Goal: Task Accomplishment & Management: Complete application form

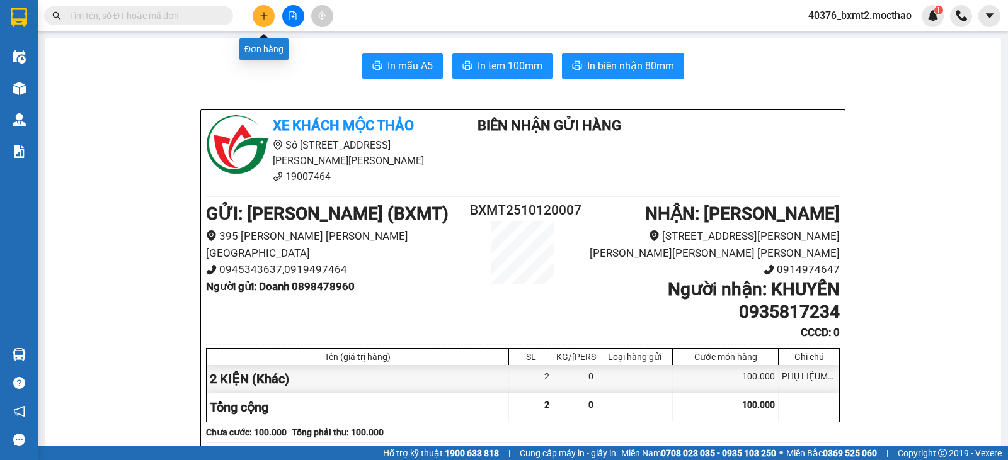
click at [264, 11] on icon "plus" at bounding box center [263, 15] width 9 height 9
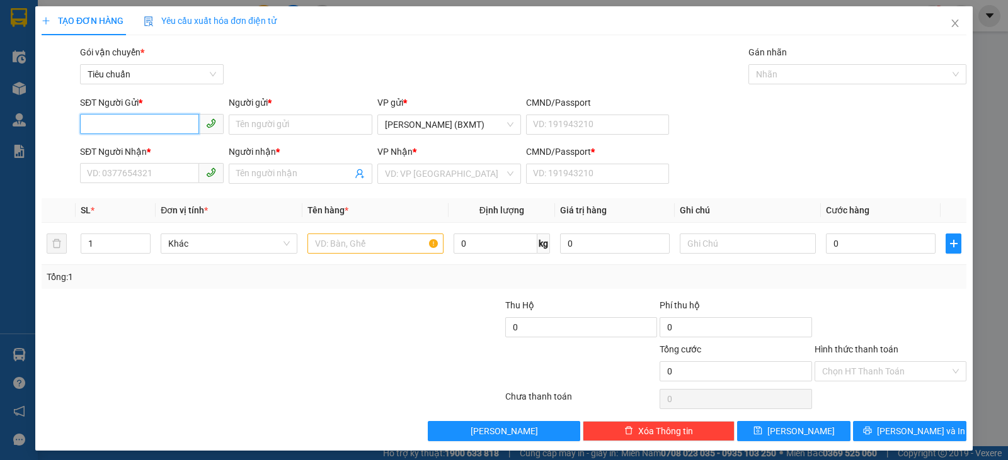
click at [135, 130] on input "SĐT Người Gửi *" at bounding box center [139, 124] width 119 height 20
type input "7579"
drag, startPoint x: 155, startPoint y: 176, endPoint x: 144, endPoint y: 176, distance: 10.7
click at [153, 176] on input "SĐT Người Nhận *" at bounding box center [139, 173] width 119 height 20
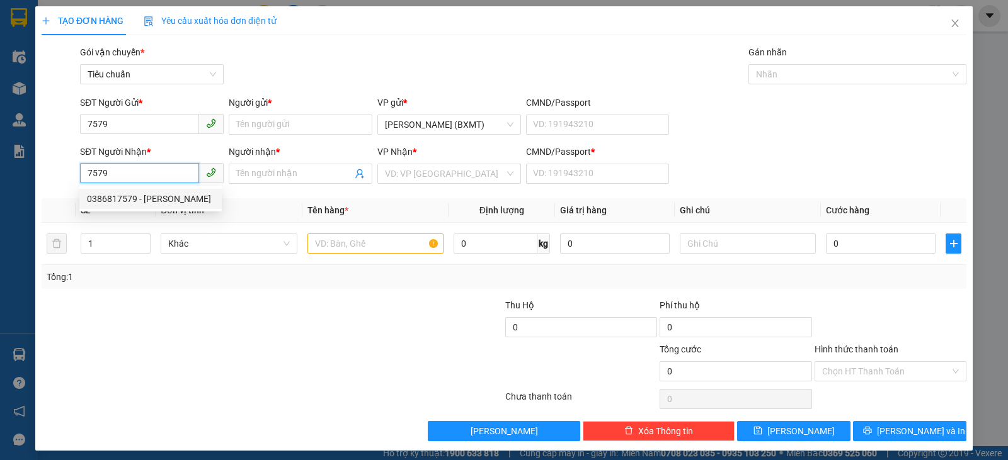
drag, startPoint x: 152, startPoint y: 203, endPoint x: 141, endPoint y: 192, distance: 15.6
click at [152, 205] on div "0386817579 - NGUYỆT" at bounding box center [150, 199] width 127 height 14
type input "0386817579"
type input "NGUYỆT"
type input "0"
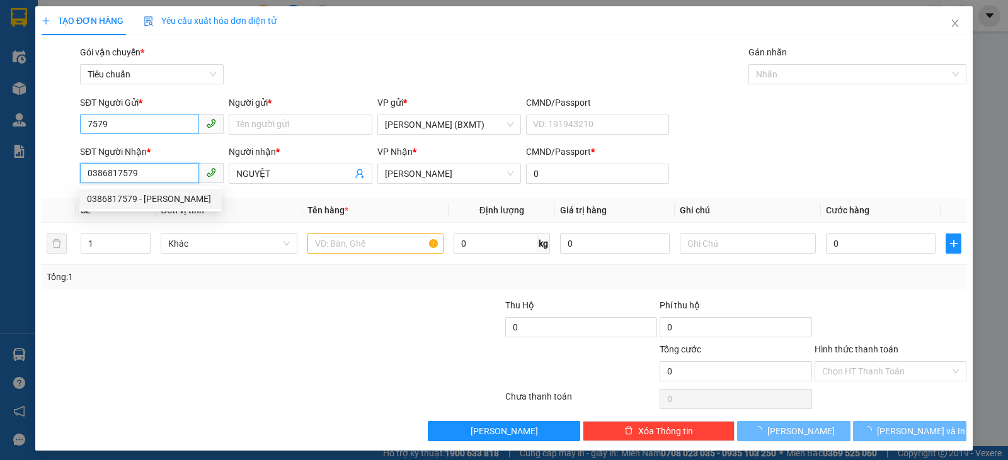
type input "50.000"
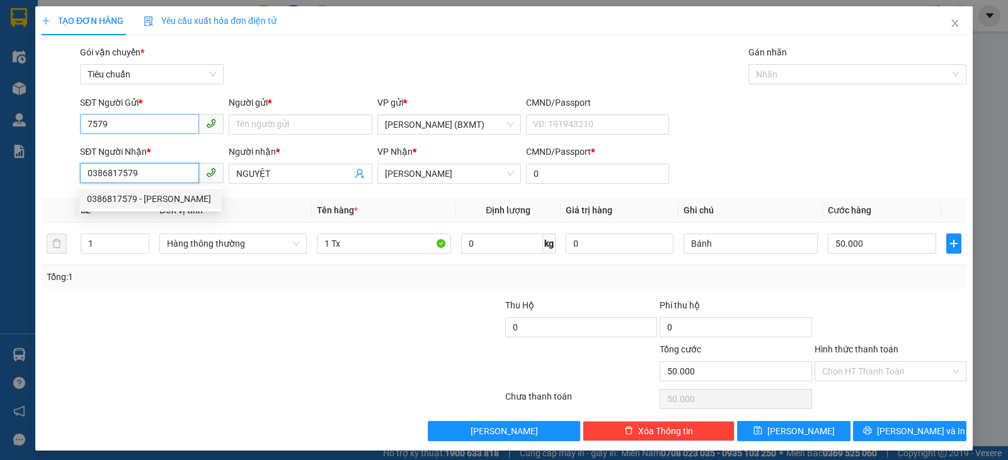
type input "0386817579"
drag, startPoint x: 131, startPoint y: 120, endPoint x: 0, endPoint y: 143, distance: 132.9
click at [3, 140] on div "TẠO ĐƠN HÀNG Yêu cầu xuất hóa đơn điện tử Transit Pickup Surcharge Ids Transit …" at bounding box center [504, 230] width 1008 height 460
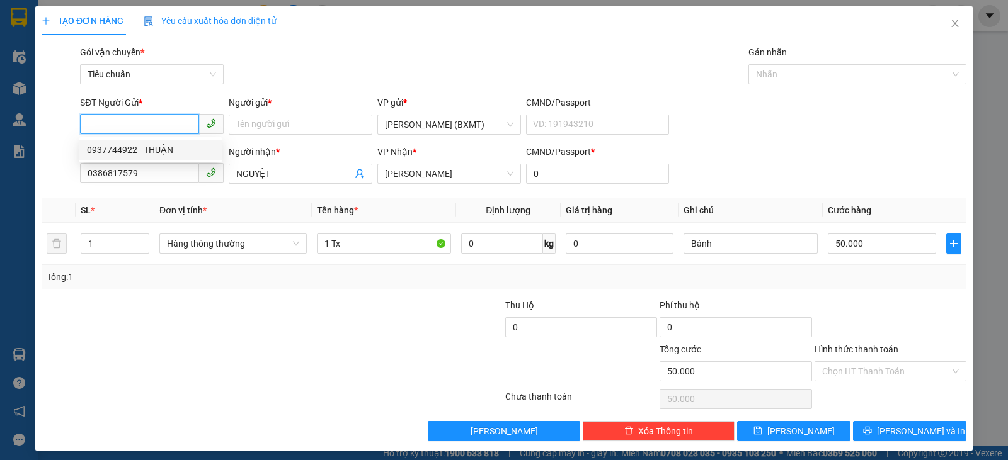
click at [163, 147] on div "0937744922 - THUẬN" at bounding box center [150, 150] width 127 height 14
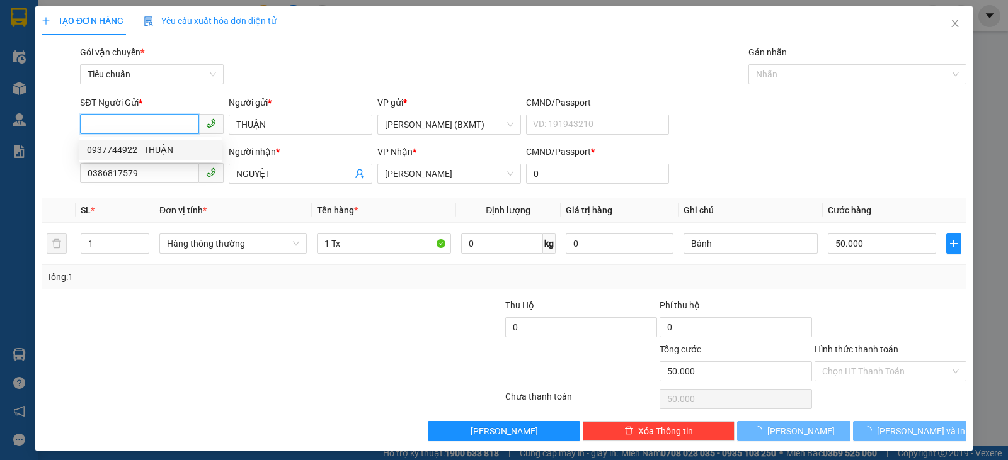
type input "0937744922"
type input "THUẬN"
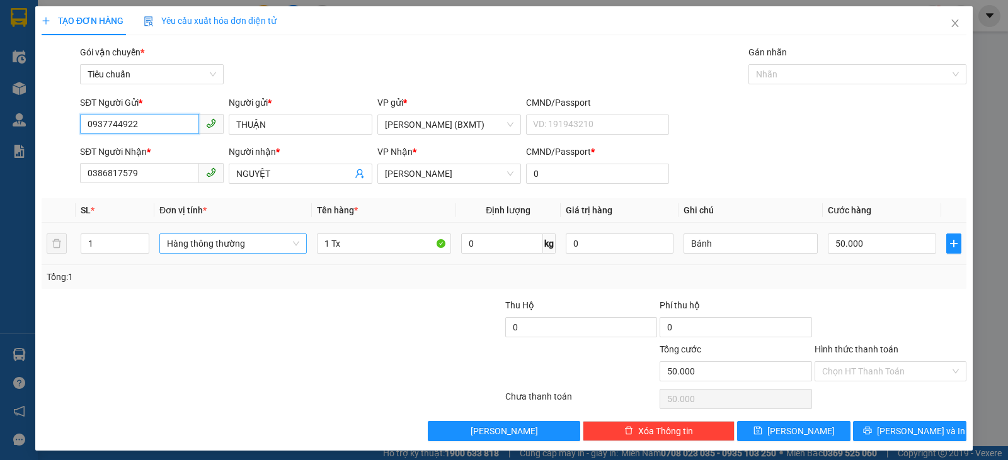
click at [250, 245] on span "Hàng thông thường" at bounding box center [233, 243] width 132 height 19
type input "0937744922"
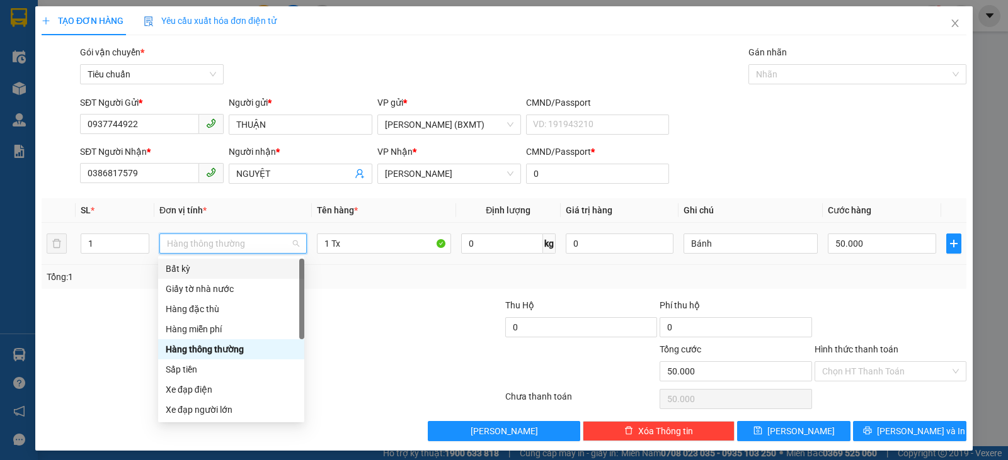
scroll to position [81, 0]
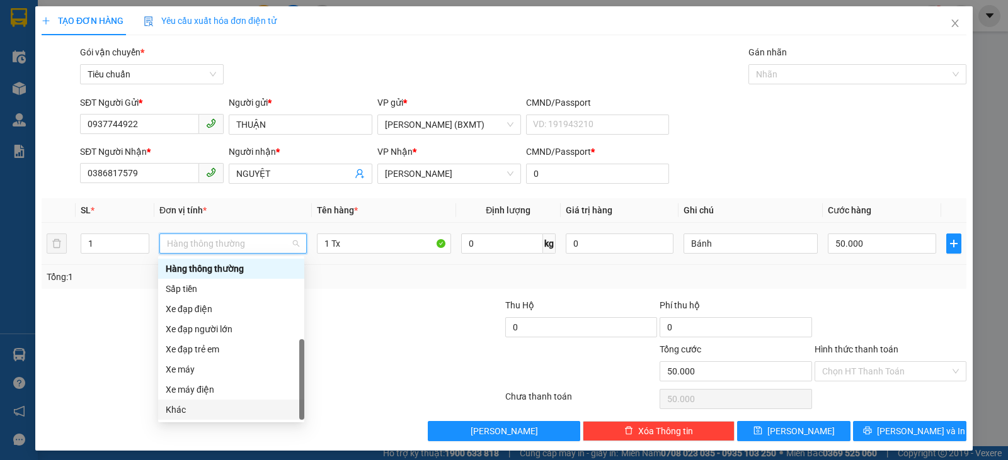
click at [192, 413] on div "Khác" at bounding box center [231, 410] width 131 height 14
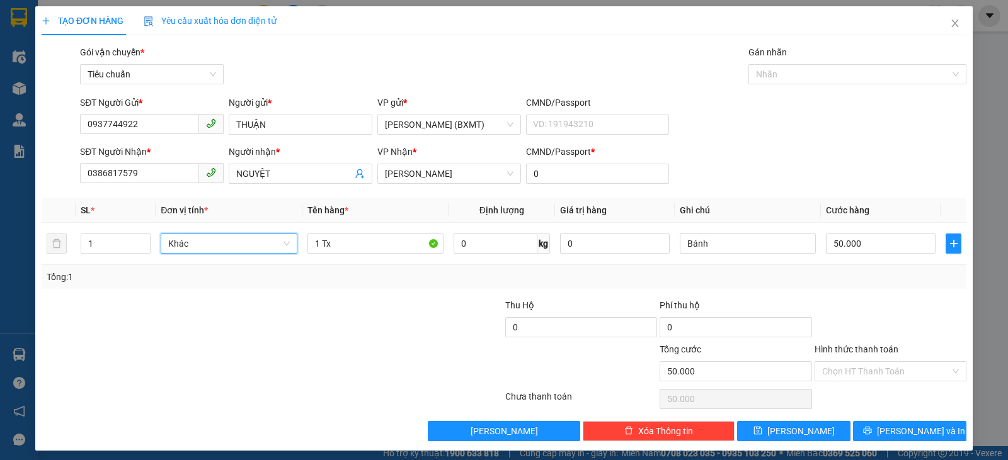
click at [926, 315] on div at bounding box center [890, 321] width 154 height 44
click at [923, 432] on span "Lưu và In" at bounding box center [921, 431] width 88 height 14
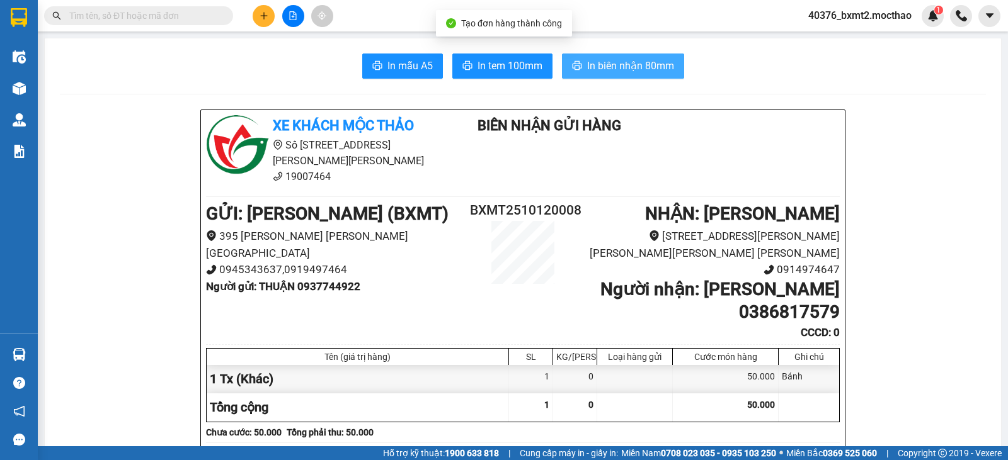
click at [619, 65] on span "In biên nhận 80mm" at bounding box center [630, 66] width 87 height 16
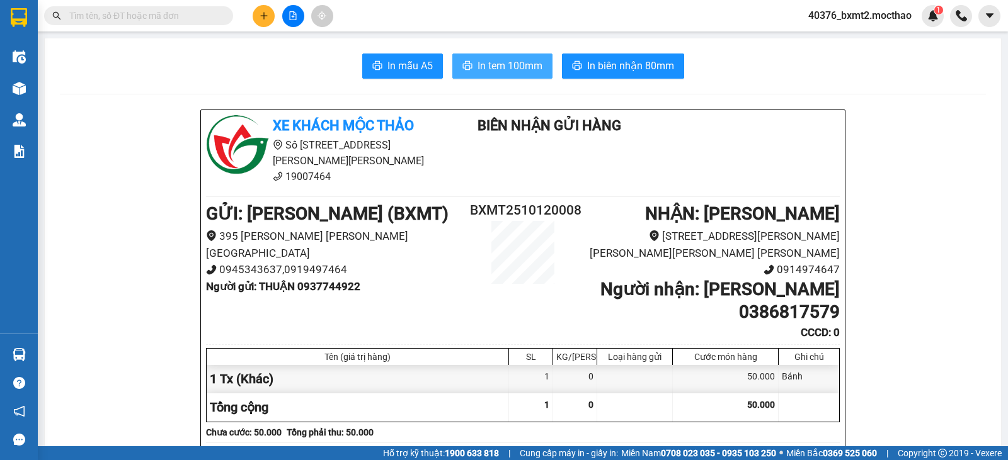
click at [498, 62] on span "In tem 100mm" at bounding box center [509, 66] width 65 height 16
click at [266, 13] on icon "plus" at bounding box center [263, 15] width 9 height 9
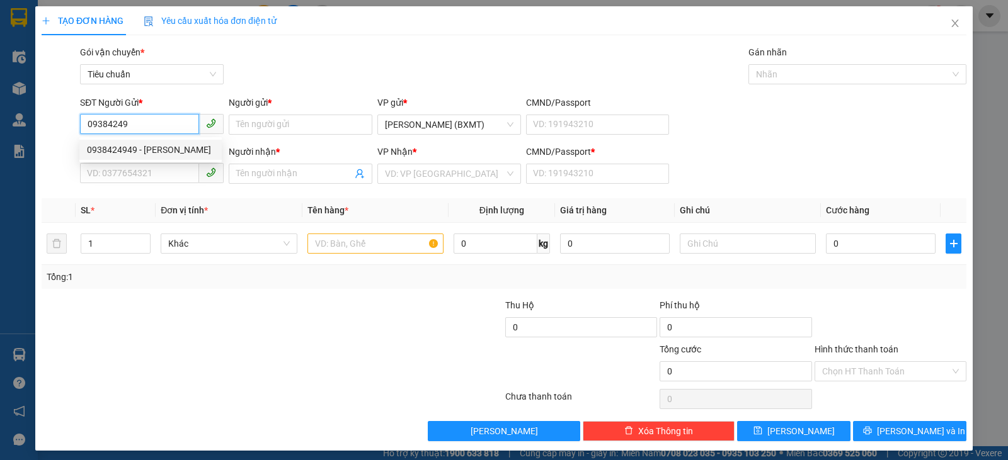
click at [164, 151] on div "0938424949 - NGUYỄN TRANG" at bounding box center [150, 150] width 127 height 14
type input "0938424949"
type input "NGUYỄN TRANG"
type input "0837763839"
type input "THẢO"
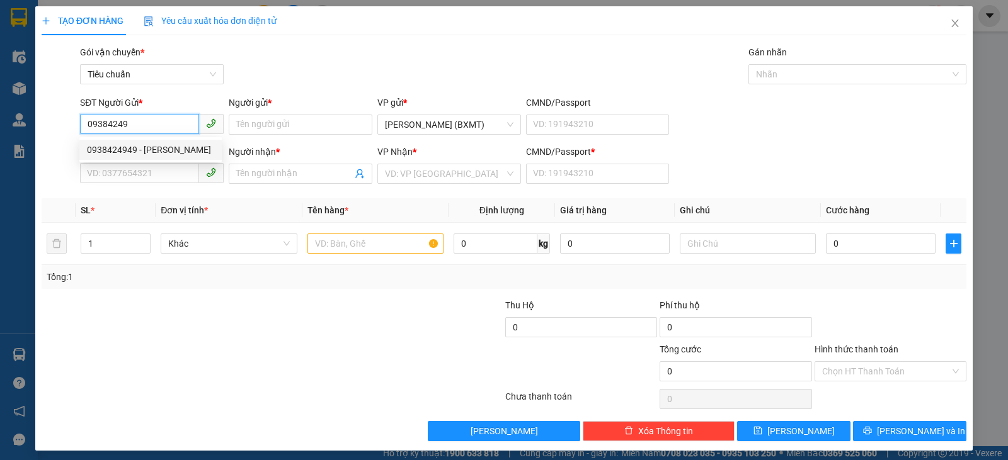
type input "0"
type input "80.000"
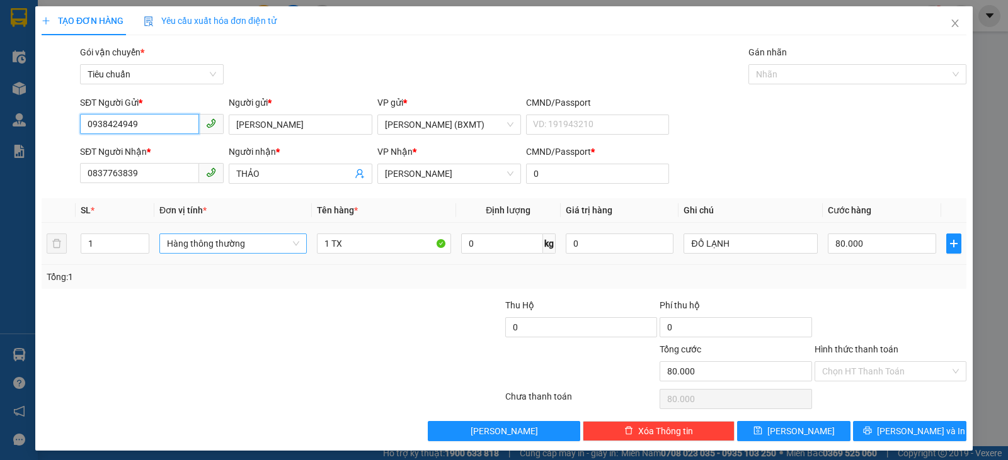
click at [243, 245] on span "Hàng thông thường" at bounding box center [233, 243] width 132 height 19
type input "0938424949"
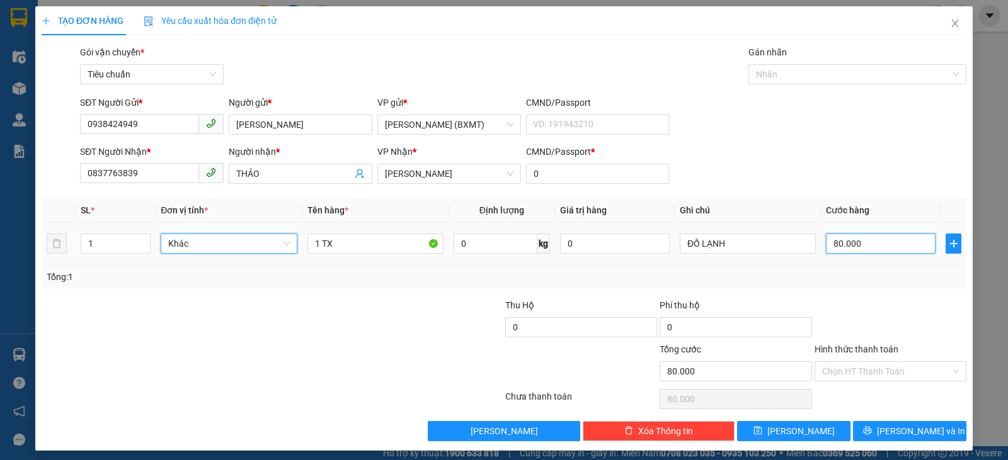
click at [867, 241] on input "80.000" at bounding box center [881, 244] width 110 height 20
type input "6"
type input "60"
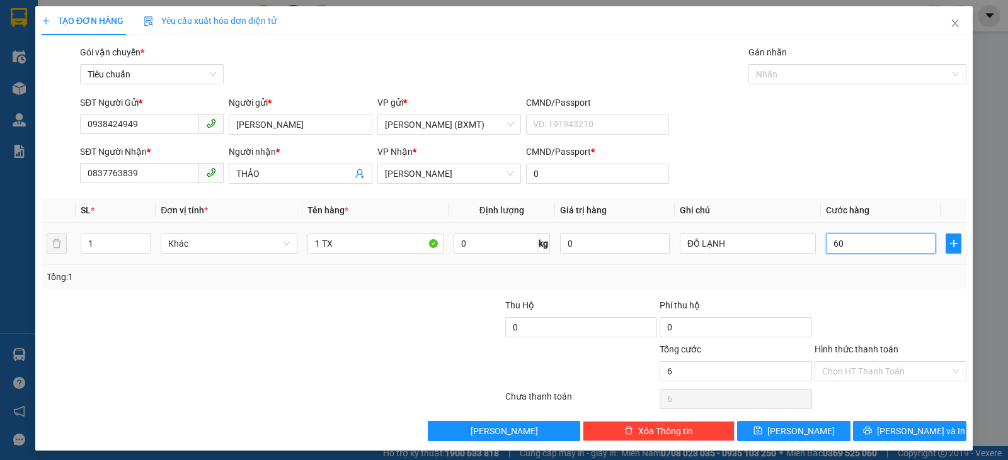
type input "60"
click at [884, 286] on div "Tổng: 1" at bounding box center [504, 277] width 924 height 24
click at [909, 425] on span "Lưu và In" at bounding box center [921, 431] width 88 height 14
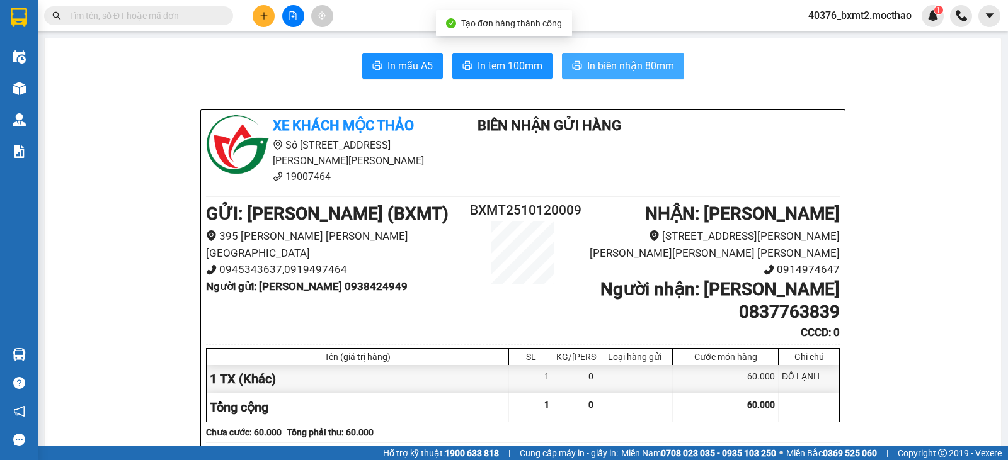
click at [594, 69] on span "In biên nhận 80mm" at bounding box center [630, 66] width 87 height 16
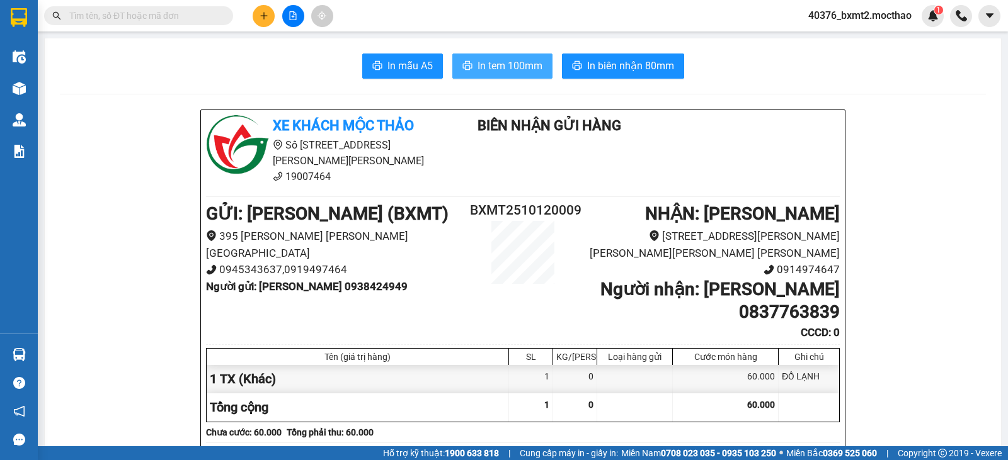
click at [506, 59] on span "In tem 100mm" at bounding box center [509, 66] width 65 height 16
click at [263, 14] on icon "plus" at bounding box center [263, 15] width 9 height 9
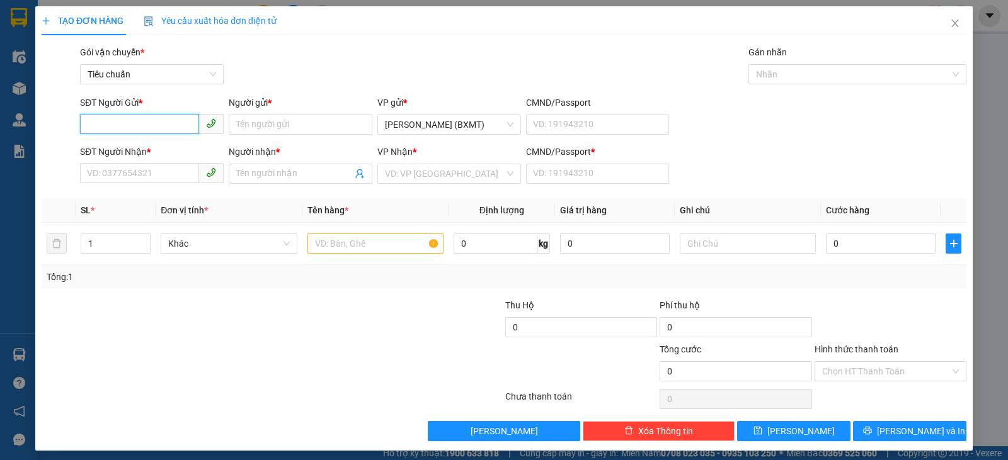
click at [164, 126] on input "SĐT Người Gửi *" at bounding box center [139, 124] width 119 height 20
click at [176, 151] on div "0962777698 - SINH" at bounding box center [150, 150] width 127 height 14
type input "0962777698"
type input "SINH"
type input "0336937742"
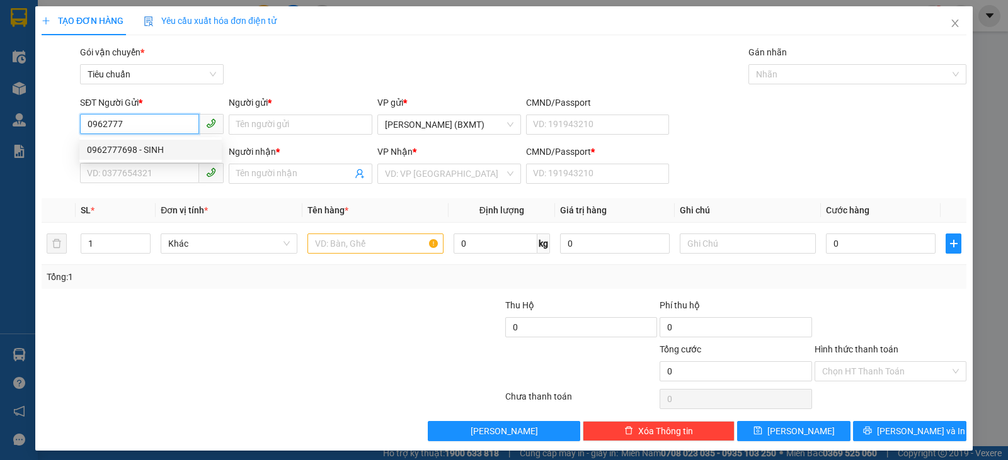
type input "THÂM"
type input "0"
type input "50.000"
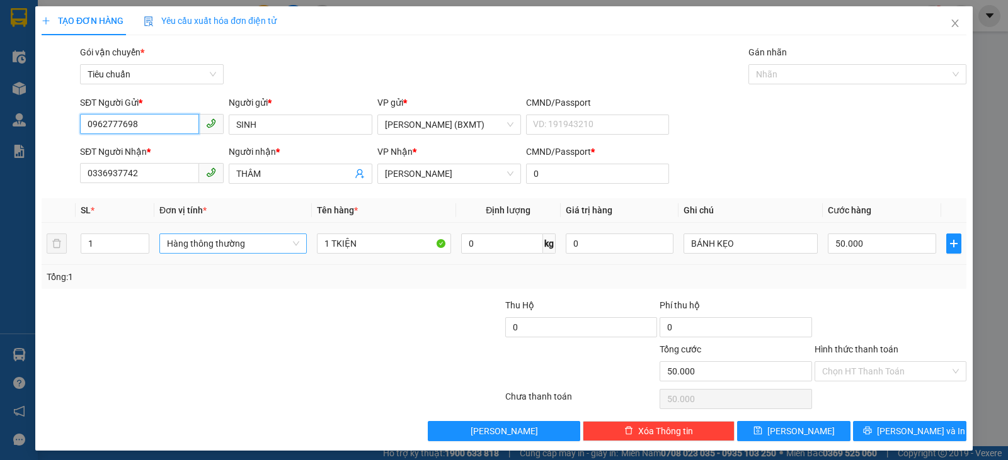
click at [244, 237] on span "Hàng thông thường" at bounding box center [233, 243] width 132 height 19
type input "0962777698"
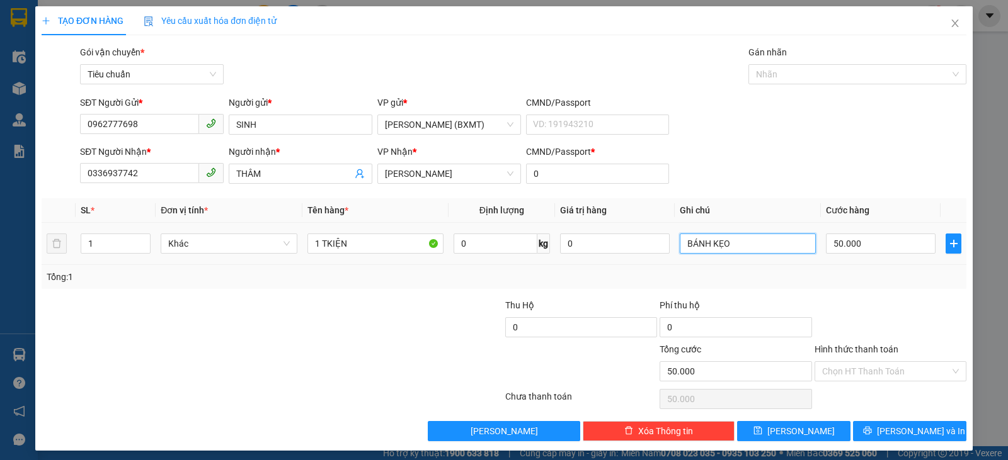
drag, startPoint x: 773, startPoint y: 247, endPoint x: 668, endPoint y: 250, distance: 105.8
click at [674, 250] on td "BÁNH KẸO" at bounding box center [747, 244] width 146 height 42
type input "CÂY"
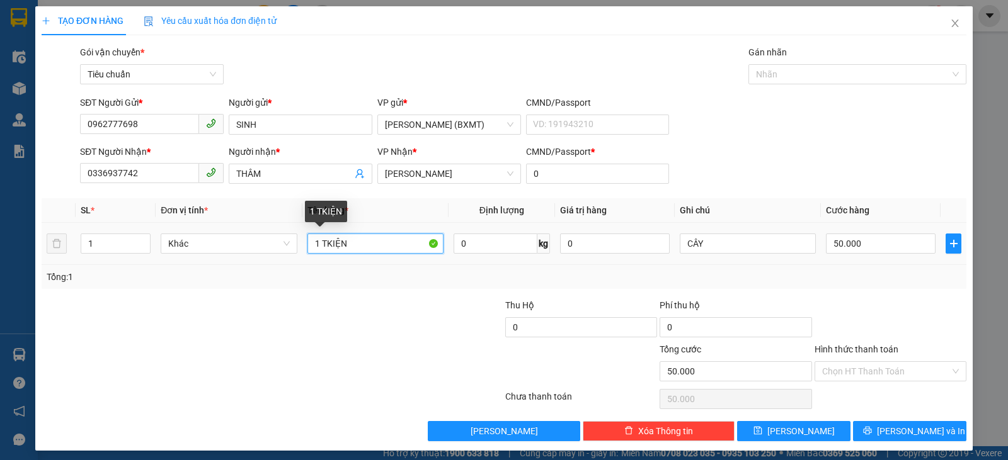
click at [321, 247] on input "1 TKIỆN" at bounding box center [375, 244] width 136 height 20
drag, startPoint x: 314, startPoint y: 246, endPoint x: 299, endPoint y: 244, distance: 15.2
click at [302, 244] on td "1 KIỆN" at bounding box center [375, 244] width 146 height 42
type input "3 KIỆN"
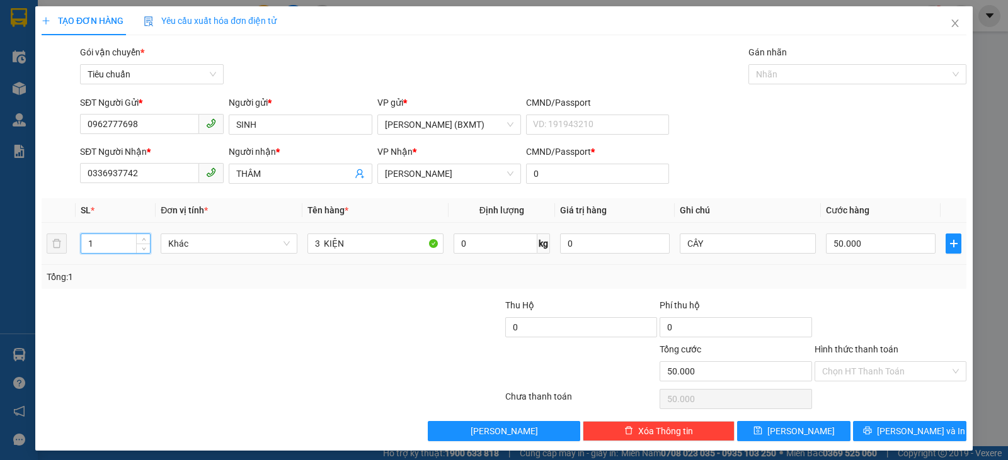
drag, startPoint x: 105, startPoint y: 237, endPoint x: 72, endPoint y: 240, distance: 32.8
click at [72, 240] on tr "1 Khác 3 KIỆN 0 kg 0 CÂY 50.000" at bounding box center [504, 244] width 924 height 42
type input "3"
click at [879, 244] on input "50.000" at bounding box center [881, 244] width 110 height 20
type input "0"
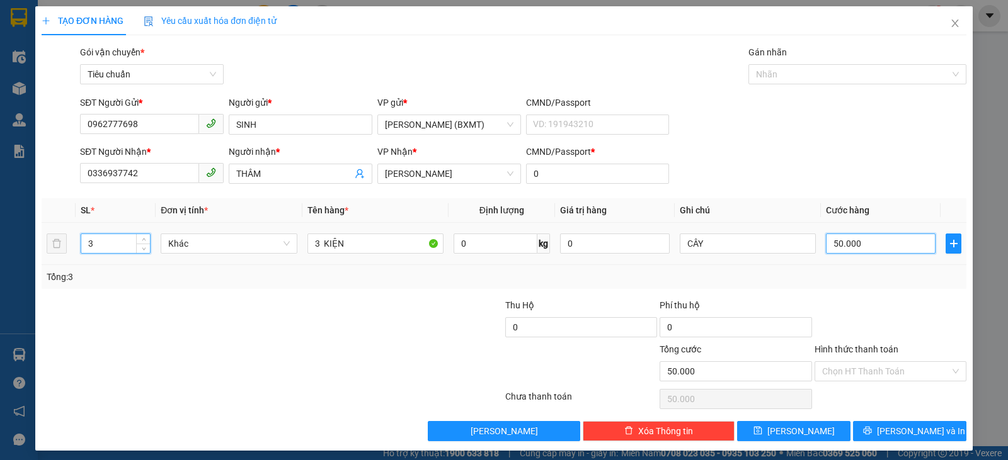
type input "0"
type input "1"
type input "01"
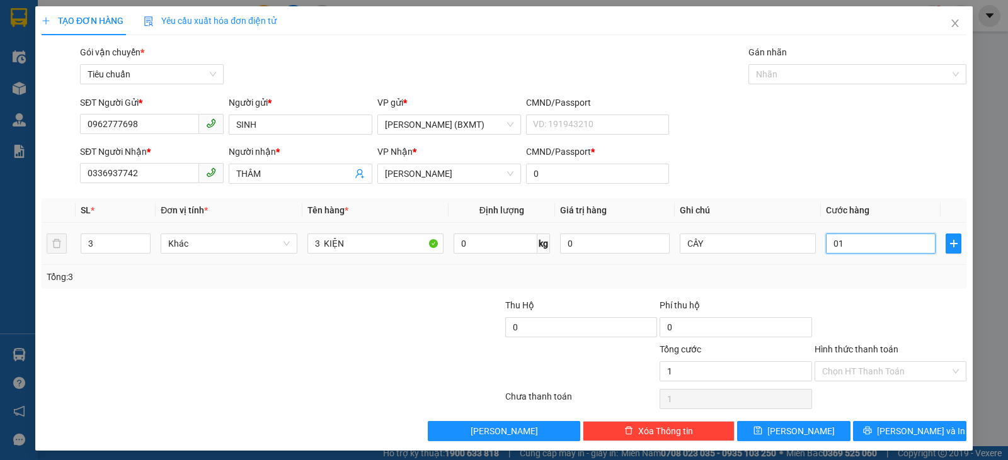
type input "0"
type input "1"
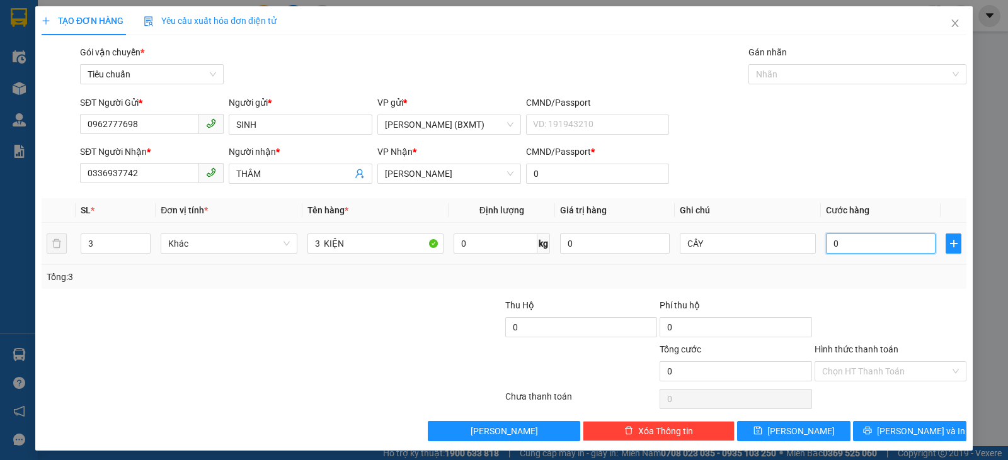
type input "01"
type input "15"
type input "015"
type input "150"
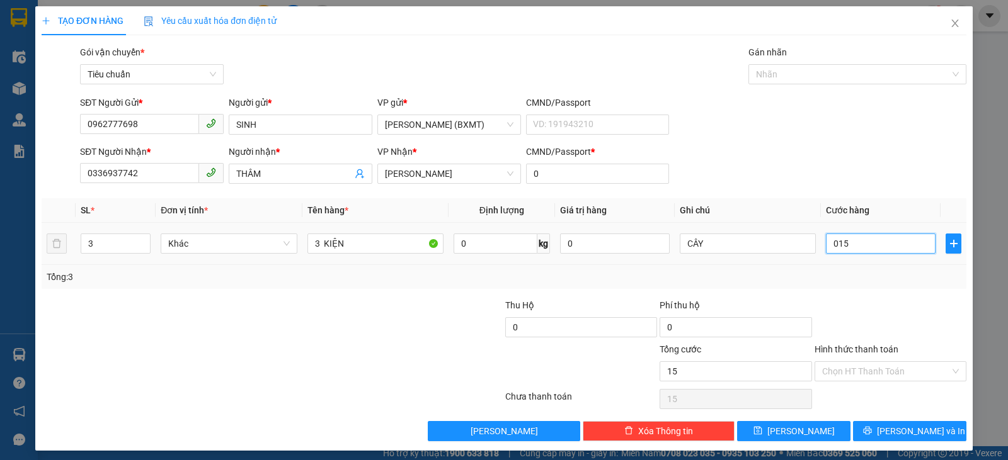
type input "150"
type input "0.150"
type input "150.000"
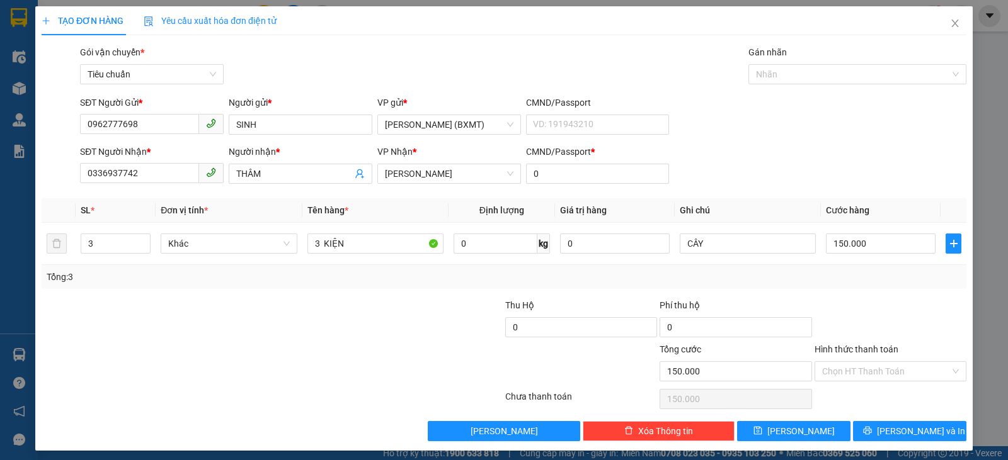
click at [875, 284] on div "Tổng: 3" at bounding box center [504, 277] width 924 height 24
click at [926, 373] on input "Hình thức thanh toán" at bounding box center [886, 371] width 128 height 19
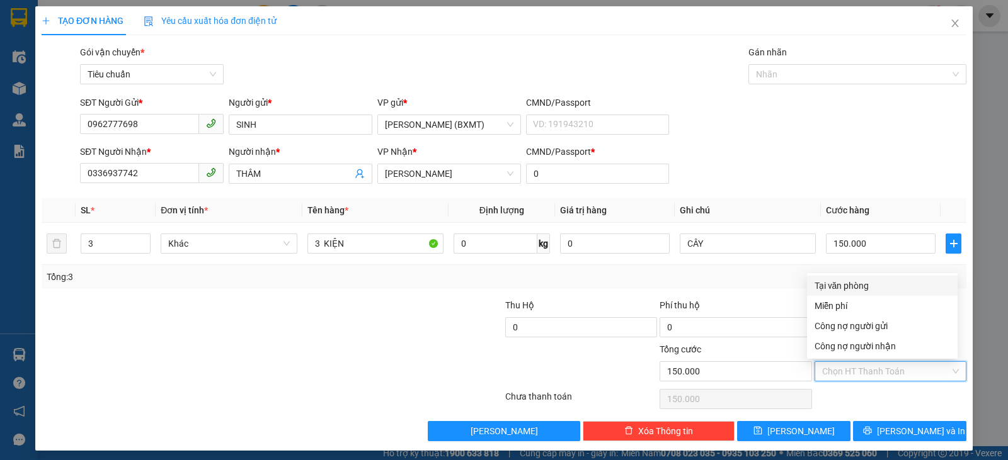
click at [884, 292] on div "Tại văn phòng" at bounding box center [881, 286] width 135 height 14
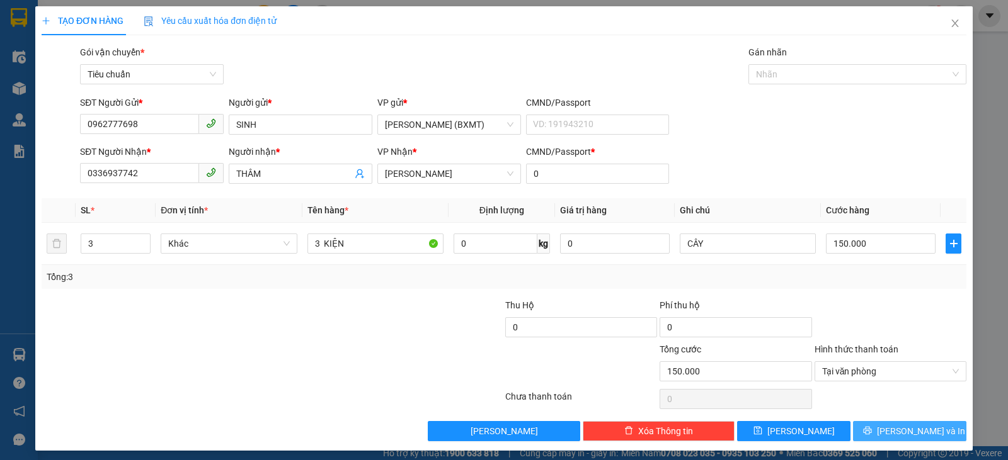
click at [894, 429] on span "Lưu và In" at bounding box center [921, 431] width 88 height 14
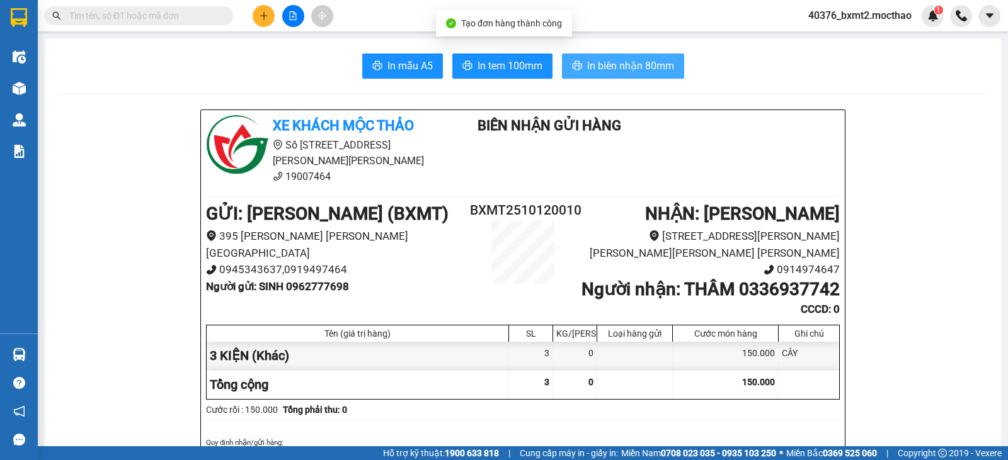
click at [628, 73] on span "In biên nhận 80mm" at bounding box center [630, 66] width 87 height 16
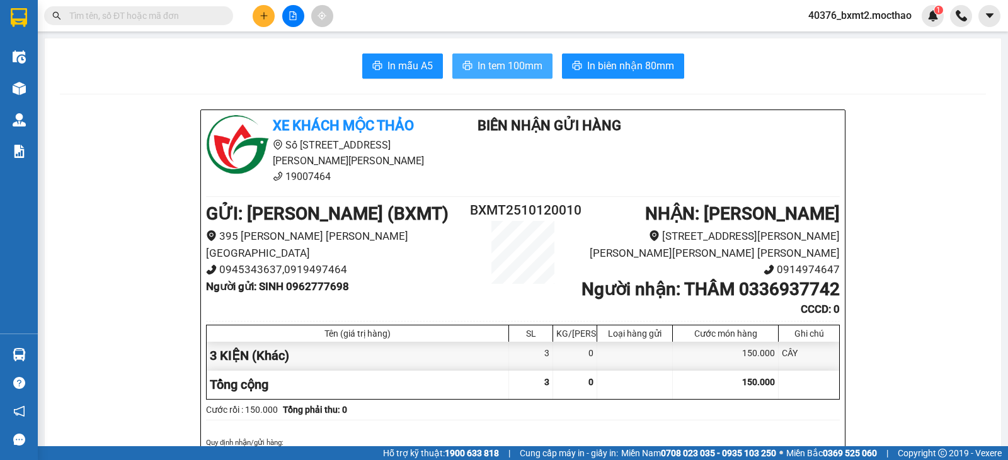
click at [516, 61] on span "In tem 100mm" at bounding box center [509, 66] width 65 height 16
click at [268, 11] on button at bounding box center [264, 16] width 22 height 22
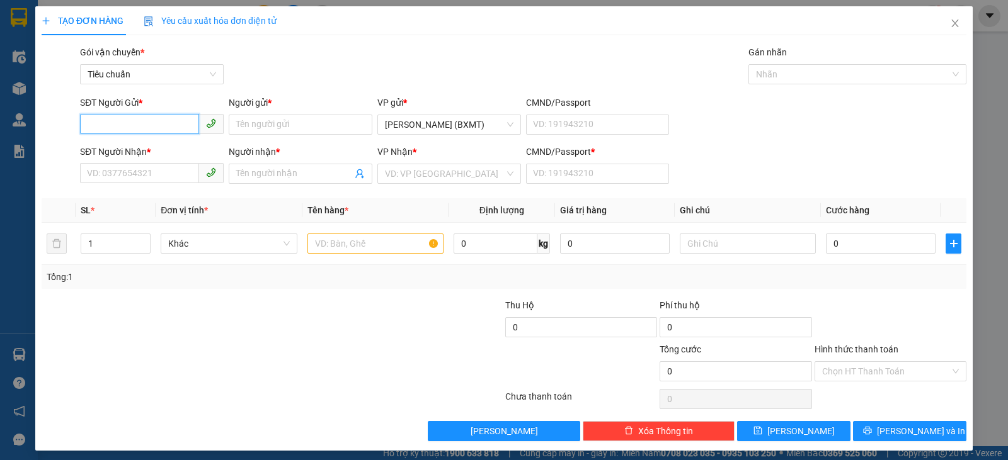
click at [178, 120] on input "SĐT Người Gửi *" at bounding box center [139, 124] width 119 height 20
type input "3355"
click at [165, 122] on input "3355" at bounding box center [139, 124] width 119 height 20
click at [168, 144] on div "0869063355 - LAN ANH" at bounding box center [158, 150] width 143 height 14
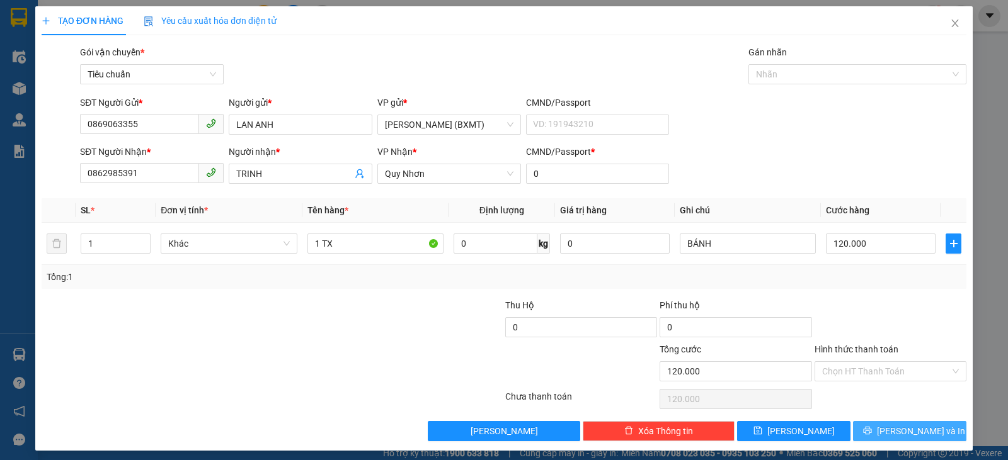
click at [871, 430] on icon "printer" at bounding box center [867, 431] width 8 height 8
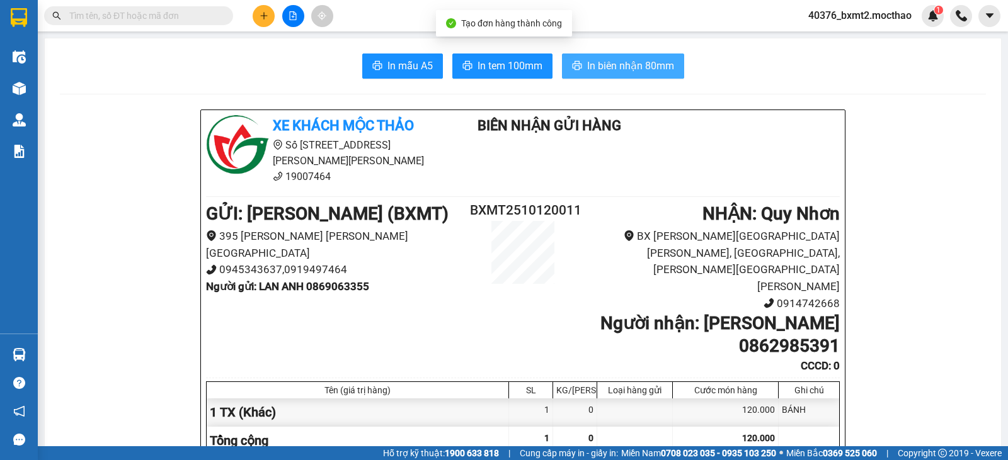
click at [597, 64] on span "In biên nhận 80mm" at bounding box center [630, 66] width 87 height 16
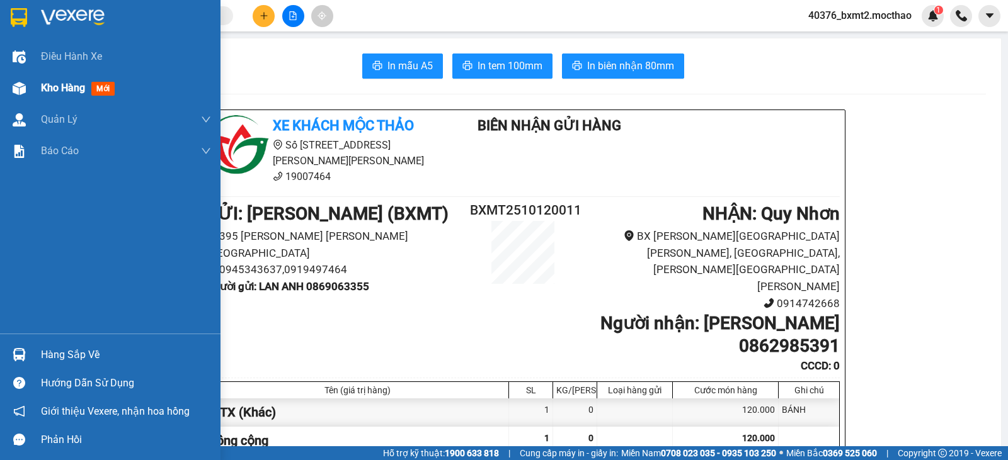
click at [57, 76] on div "Kho hàng mới" at bounding box center [126, 87] width 170 height 31
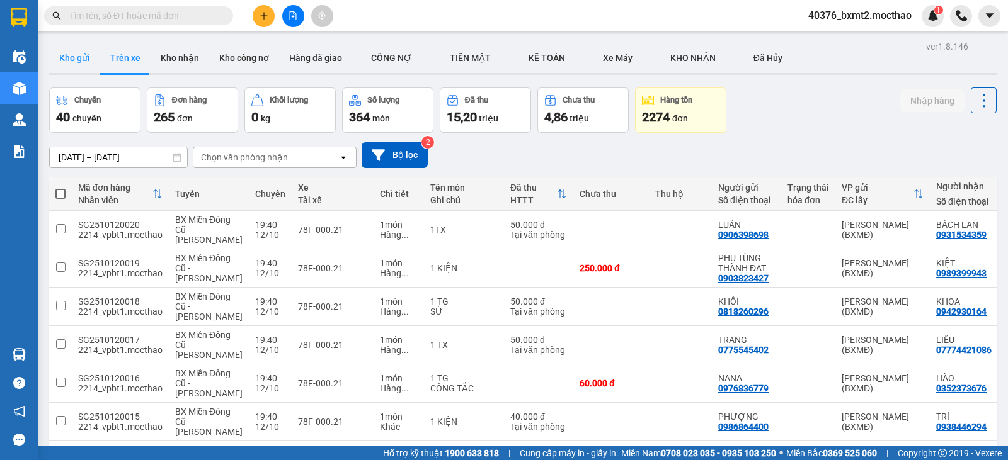
click at [80, 53] on button "Kho gửi" at bounding box center [74, 58] width 51 height 30
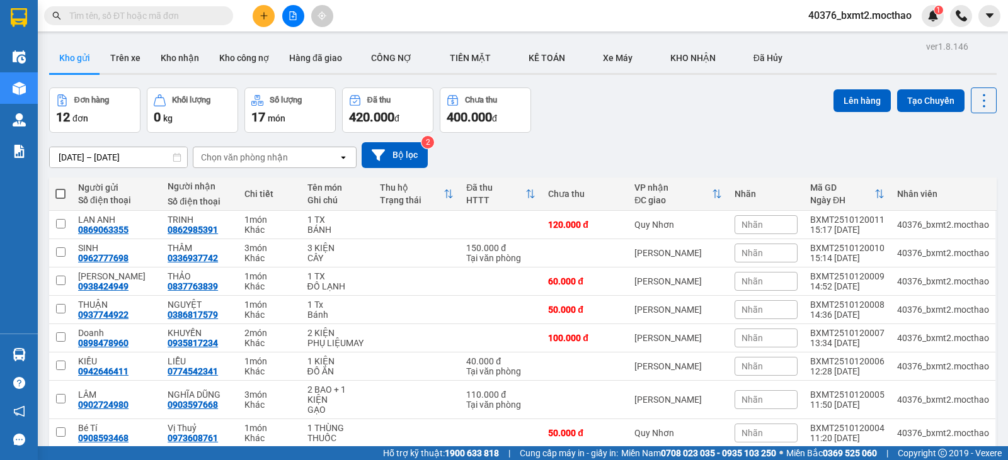
click at [266, 25] on button at bounding box center [264, 16] width 22 height 22
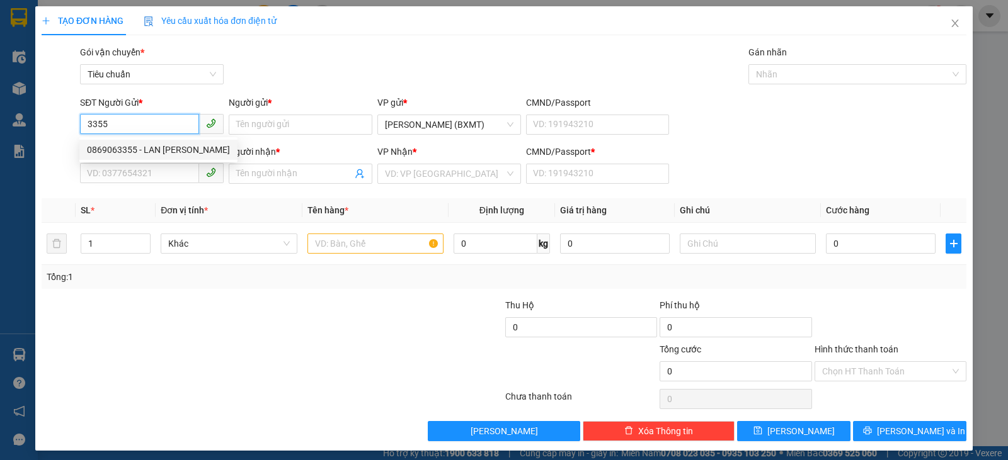
click at [174, 152] on div "0869063355 - LAN ANH" at bounding box center [158, 150] width 143 height 14
type input "0869063355"
type input "LAN ANH"
type input "0862985391"
type input "TRINH"
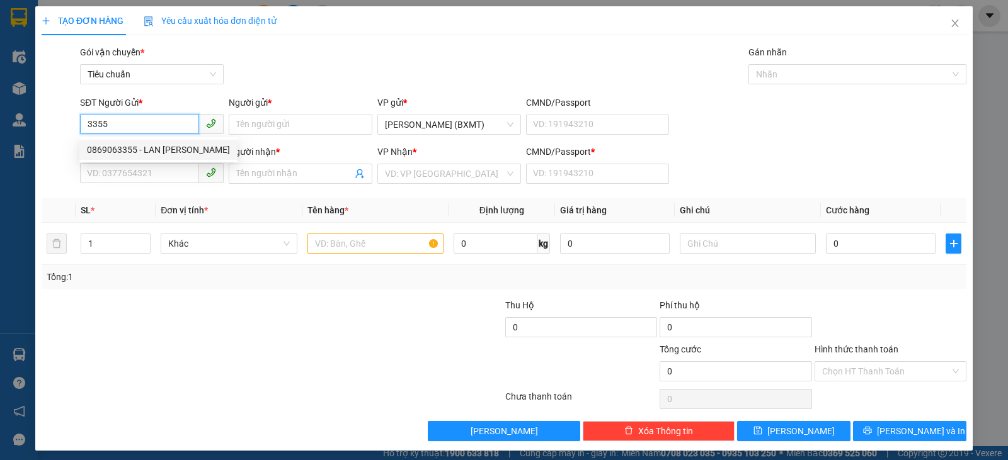
type input "0"
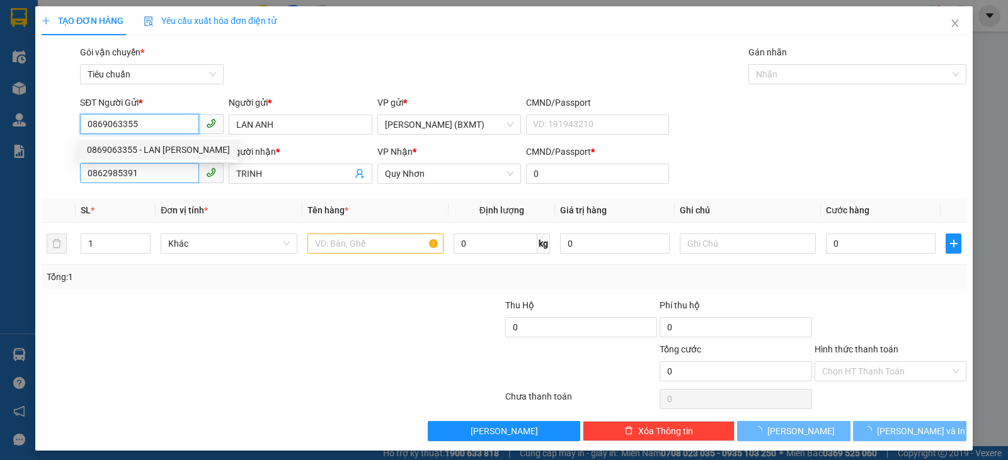
type input "120.000"
type input "0869063355"
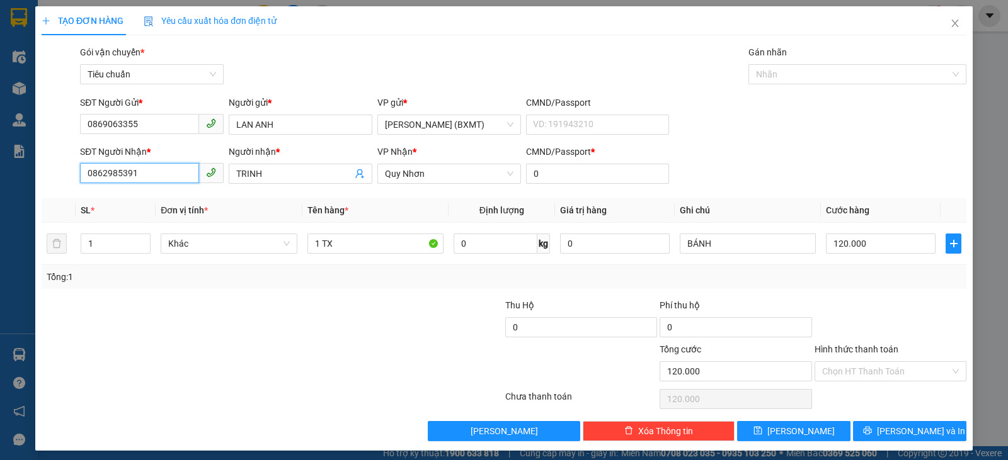
drag, startPoint x: 154, startPoint y: 174, endPoint x: 0, endPoint y: 197, distance: 155.3
click at [0, 197] on div "TẠO ĐƠN HÀNG Yêu cầu xuất hóa đơn điện tử Transit Pickup Surcharge Ids Transit …" at bounding box center [504, 230] width 1008 height 460
click at [178, 199] on div "0862985391 - TRINH" at bounding box center [150, 199] width 127 height 14
type input "0862985391"
click at [435, 173] on span "Quy Nhơn" at bounding box center [449, 173] width 128 height 19
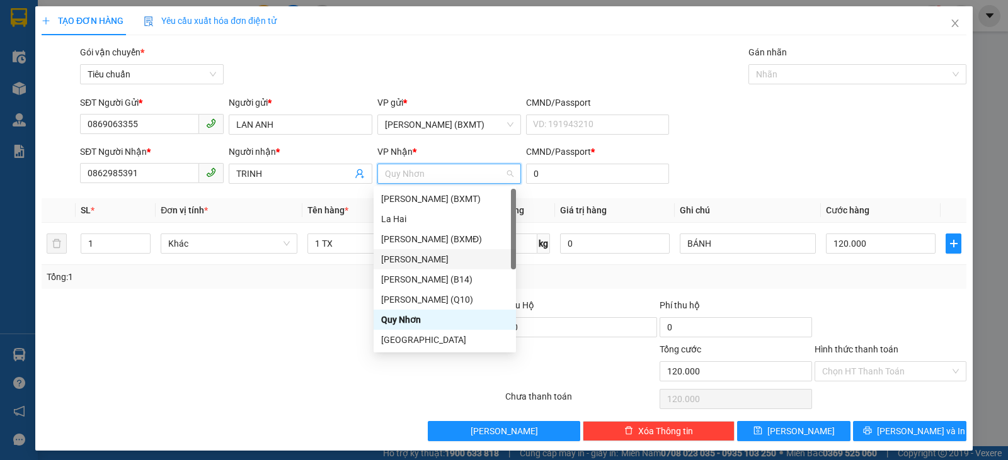
click at [402, 256] on div "[GEOGRAPHIC_DATA]" at bounding box center [444, 260] width 127 height 14
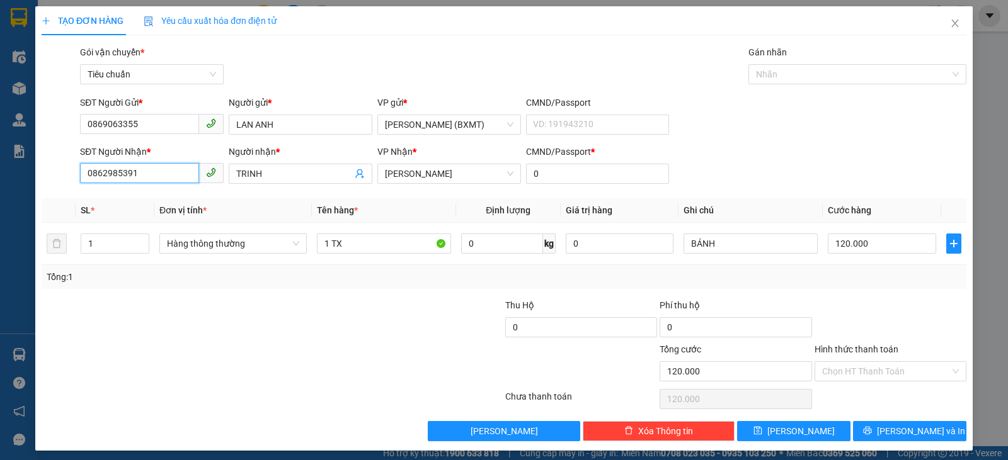
drag, startPoint x: 163, startPoint y: 173, endPoint x: 0, endPoint y: 183, distance: 163.4
click at [0, 183] on div "TẠO ĐƠN HÀNG Yêu cầu xuất hóa đơn điện tử Transit Pickup Surcharge Ids Transit …" at bounding box center [504, 230] width 1008 height 460
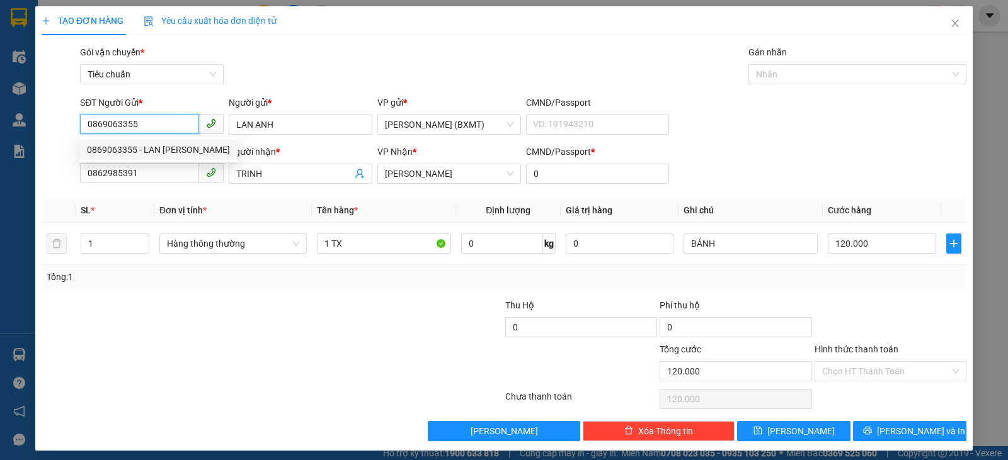
drag, startPoint x: 162, startPoint y: 125, endPoint x: 26, endPoint y: 125, distance: 136.7
click at [26, 125] on div "TẠO ĐƠN HÀNG Yêu cầu xuất hóa đơn điện tử Transit Pickup Surcharge Ids Transit …" at bounding box center [504, 230] width 1008 height 460
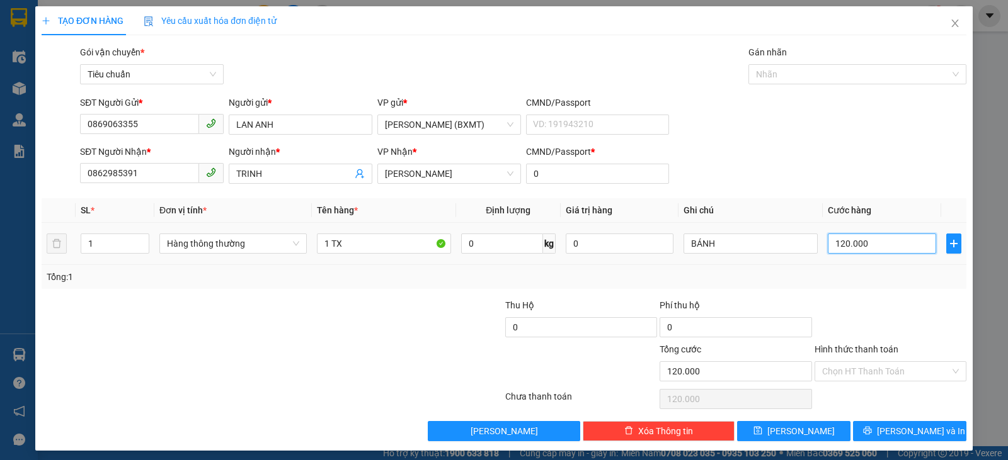
click at [904, 250] on input "120.000" at bounding box center [882, 244] width 108 height 20
type input "1"
type input "10"
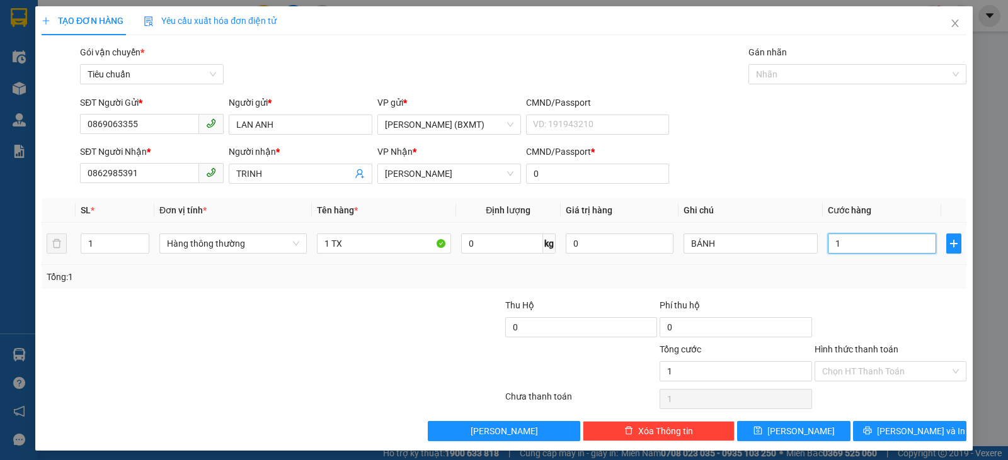
type input "10"
type input "100"
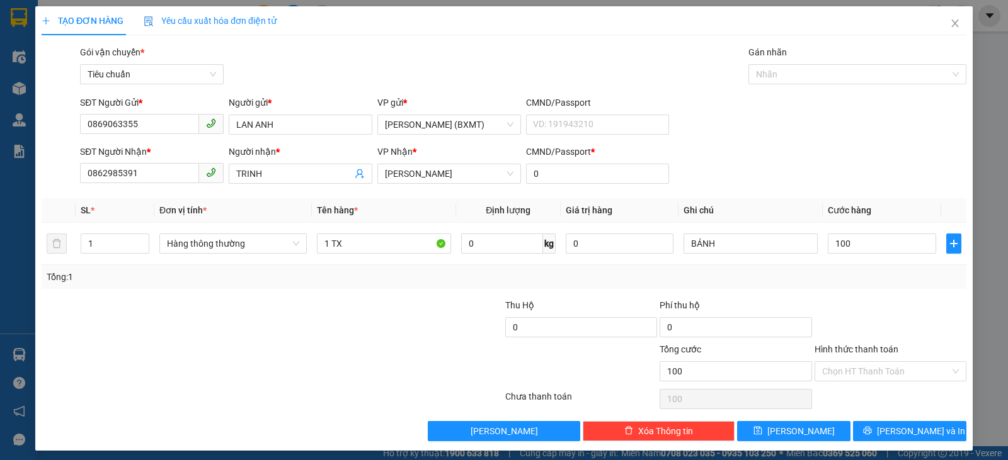
type input "100.000"
click at [892, 316] on div at bounding box center [890, 321] width 154 height 44
click at [275, 238] on span "Hàng thông thường" at bounding box center [233, 243] width 132 height 19
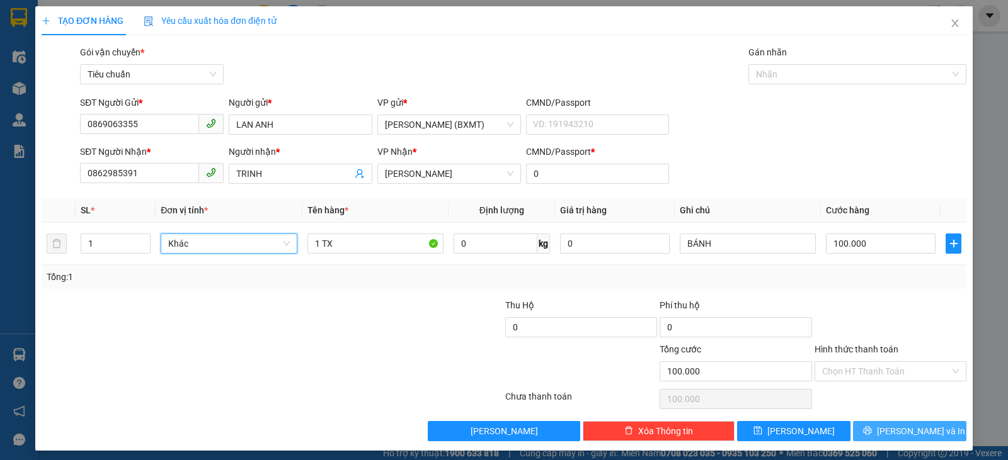
click at [901, 427] on span "Lưu và In" at bounding box center [921, 431] width 88 height 14
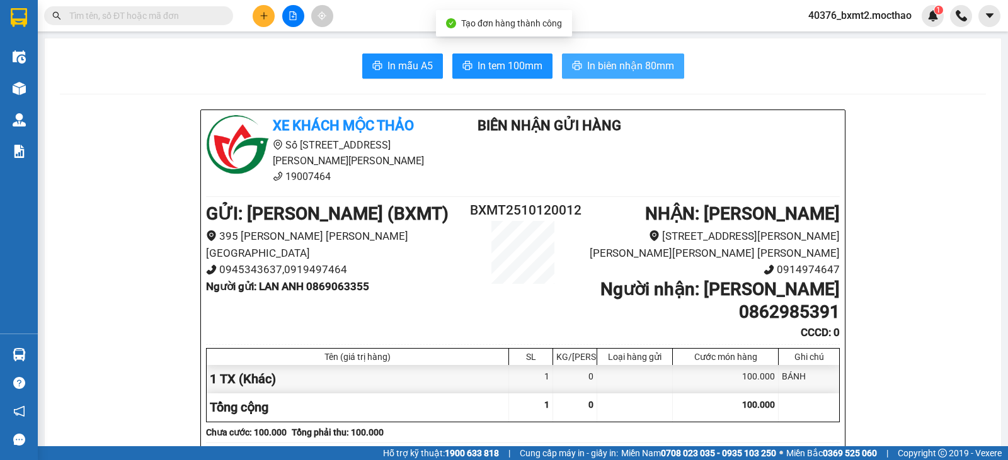
click at [630, 66] on span "In biên nhận 80mm" at bounding box center [630, 66] width 87 height 16
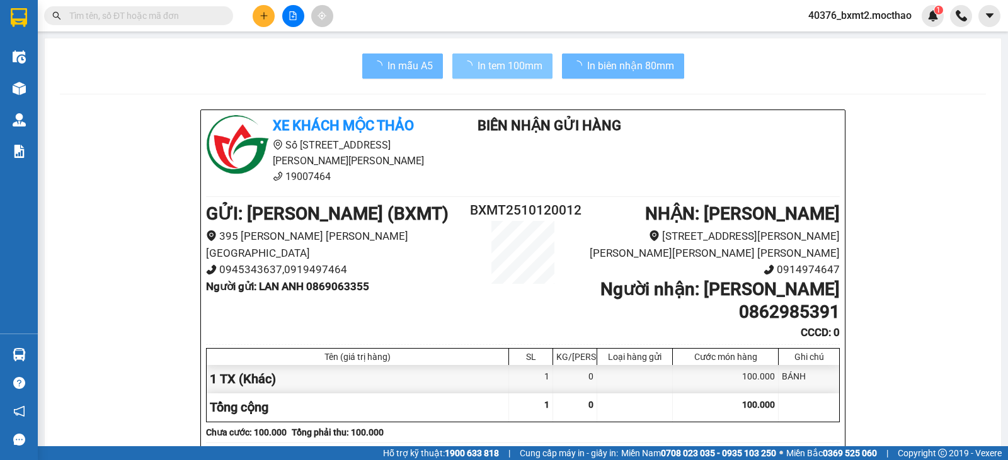
click at [477, 59] on span "In tem 100mm" at bounding box center [509, 66] width 65 height 16
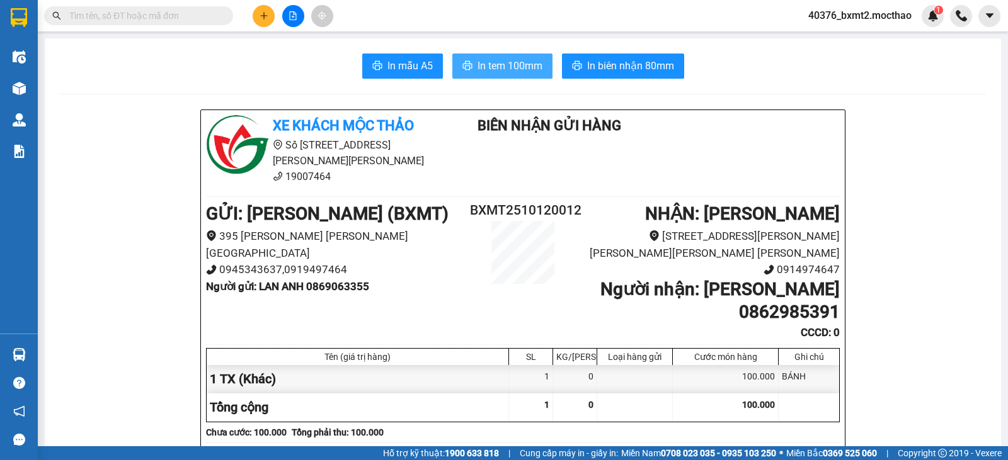
click at [503, 66] on span "In tem 100mm" at bounding box center [509, 66] width 65 height 16
click at [292, 20] on button at bounding box center [293, 16] width 22 height 22
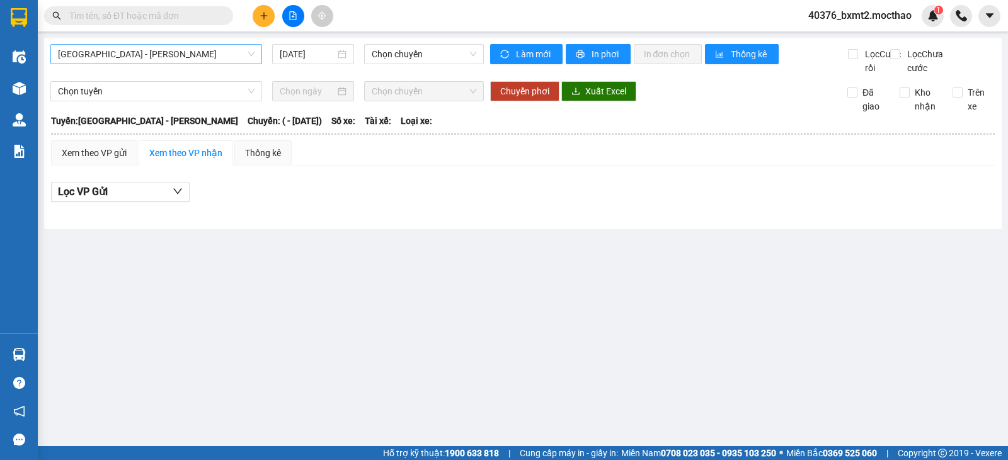
click at [224, 50] on span "[GEOGRAPHIC_DATA] - [GEOGRAPHIC_DATA]" at bounding box center [156, 54] width 196 height 19
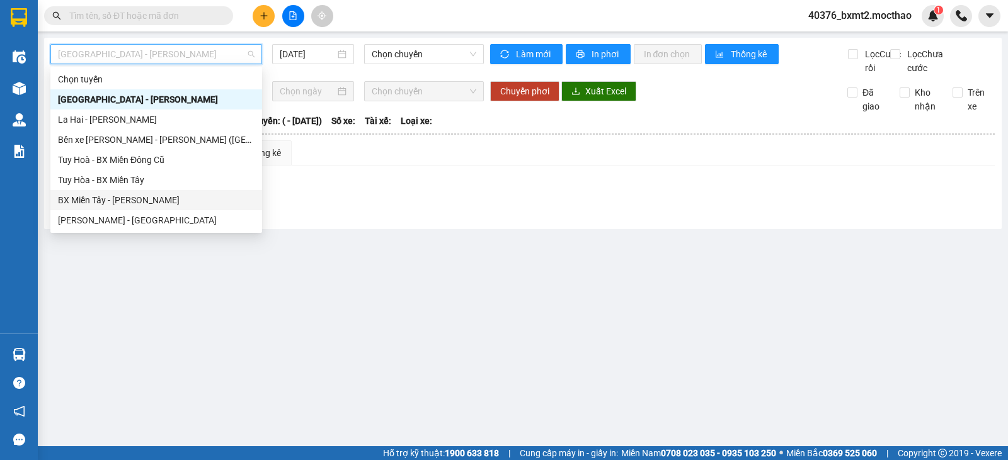
click at [120, 200] on div "BX Miền Tây - [GEOGRAPHIC_DATA]" at bounding box center [156, 200] width 196 height 14
type input "[DATE]"
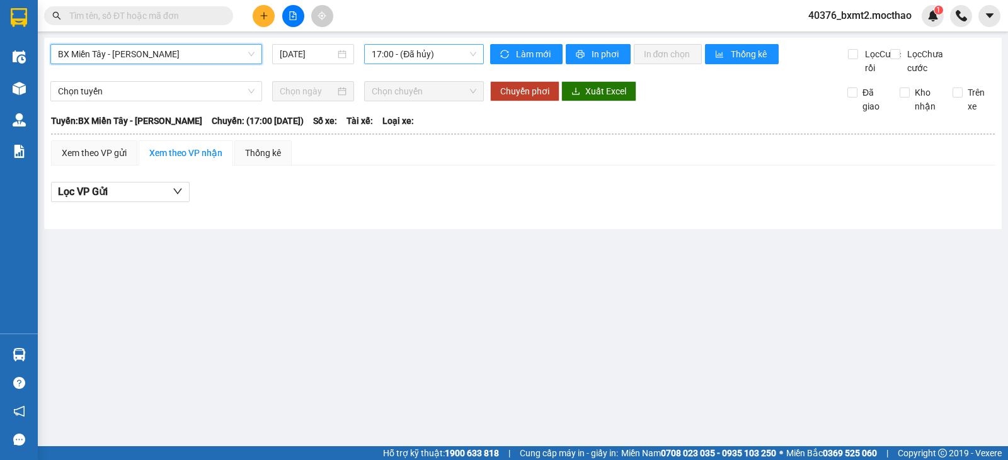
click at [435, 54] on span "17:00 - (Đã hủy)" at bounding box center [424, 54] width 104 height 19
click at [428, 57] on span "17:00 - (Đã hủy)" at bounding box center [424, 54] width 104 height 19
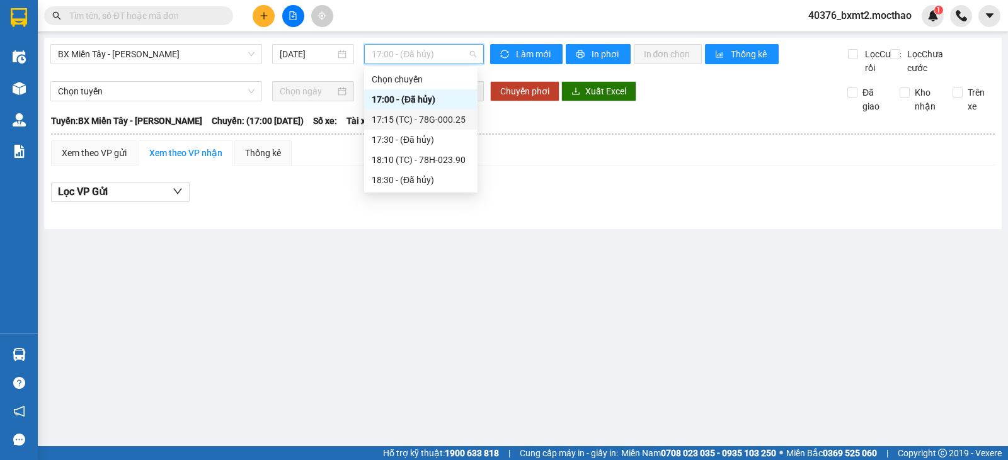
click at [520, 254] on main "BX Miền Tây - Tuy Hòa 12/10/2025 17:00 - (Đã hủy) Làm mới In phơi In đơn chọn T…" at bounding box center [504, 223] width 1008 height 446
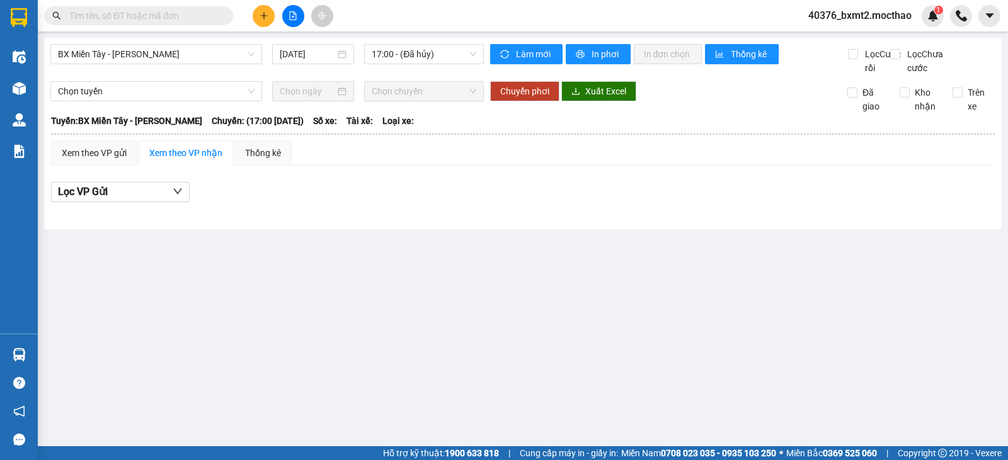
click at [476, 397] on main "BX Miền Tây - Tuy Hòa 12/10/2025 17:00 - (Đã hủy) Làm mới In phơi In đơn chọn T…" at bounding box center [504, 223] width 1008 height 446
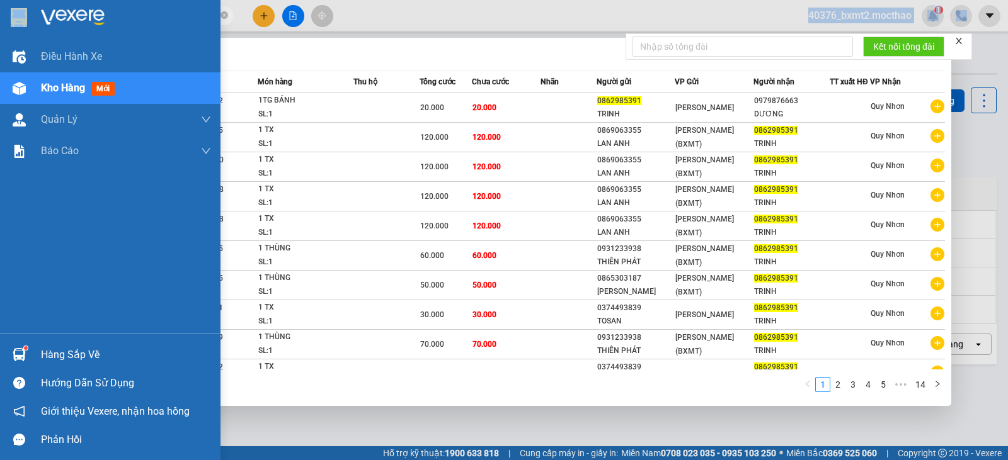
drag, startPoint x: 178, startPoint y: 23, endPoint x: 0, endPoint y: 4, distance: 178.6
click at [0, 4] on section "Kết quả tìm kiếm ( 136 ) Bộ lọc Mã ĐH Trạng thái Món hàng Thu hộ Tổng cước Chưa…" at bounding box center [504, 230] width 1008 height 460
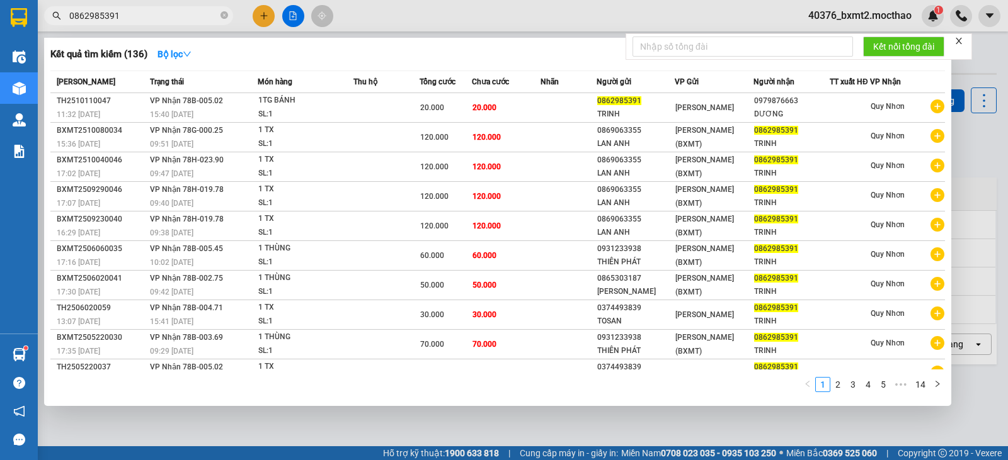
drag, startPoint x: 171, startPoint y: 16, endPoint x: 58, endPoint y: 16, distance: 113.4
click at [58, 16] on div "0862985391" at bounding box center [123, 15] width 246 height 19
paste input "9063355"
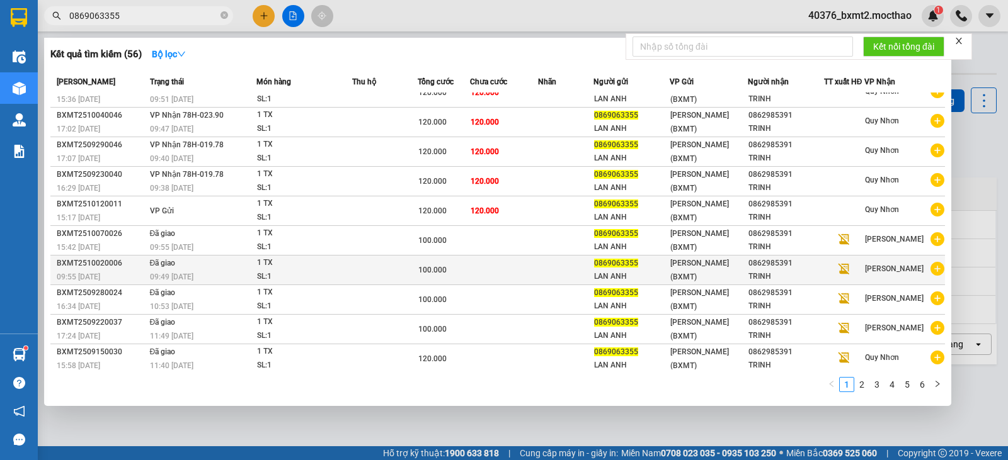
scroll to position [19, 0]
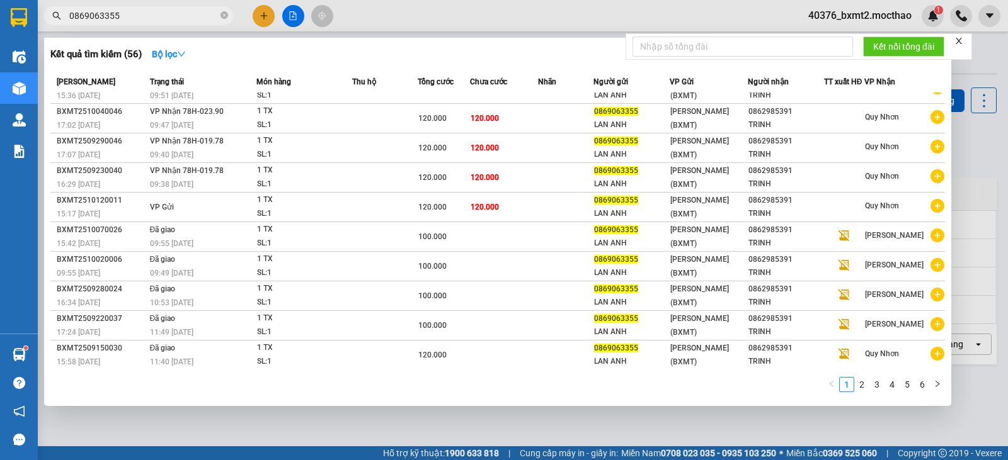
type input "0869063355"
click at [956, 42] on icon "close" at bounding box center [958, 41] width 9 height 9
click at [972, 54] on div at bounding box center [504, 230] width 1008 height 460
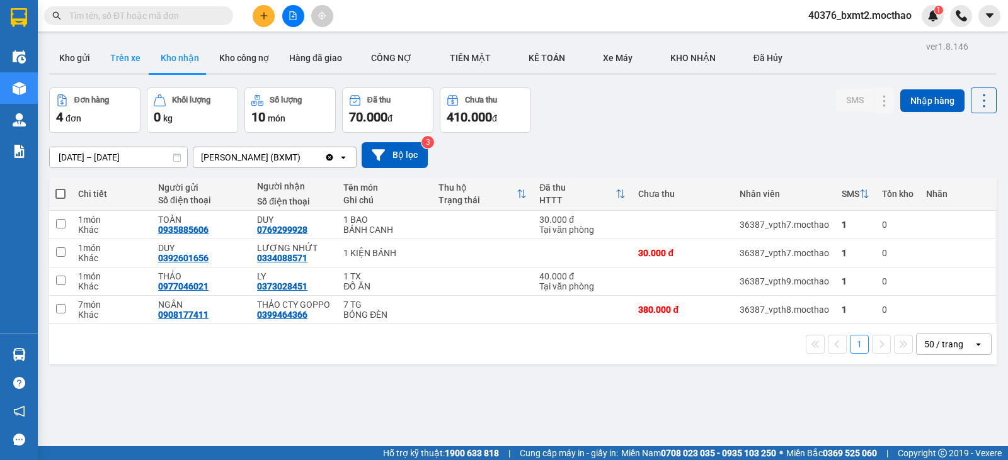
click at [120, 62] on button "Trên xe" at bounding box center [125, 58] width 50 height 30
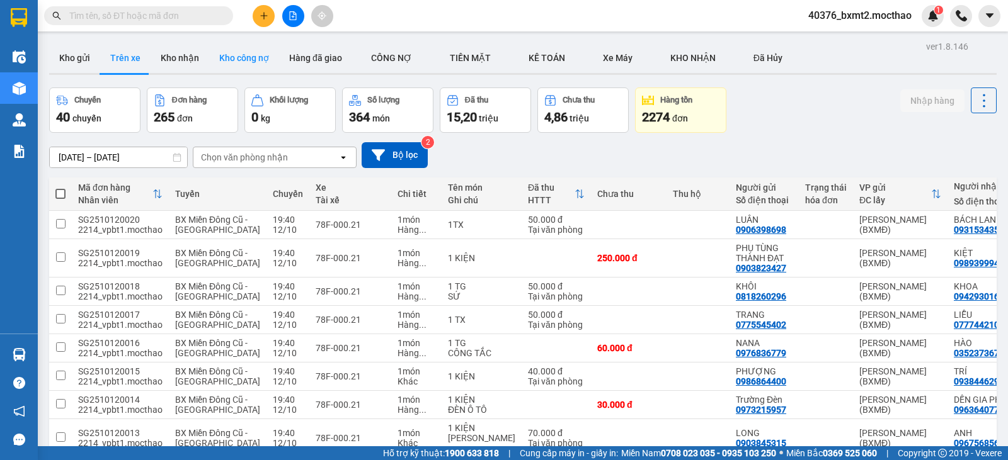
click at [227, 50] on button "Kho công nợ" at bounding box center [244, 58] width 70 height 30
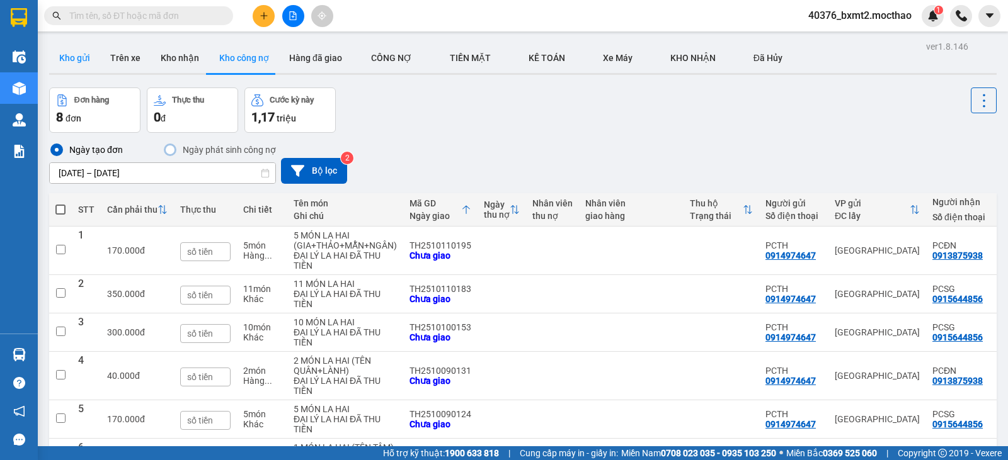
click at [72, 67] on button "Kho gửi" at bounding box center [74, 58] width 51 height 30
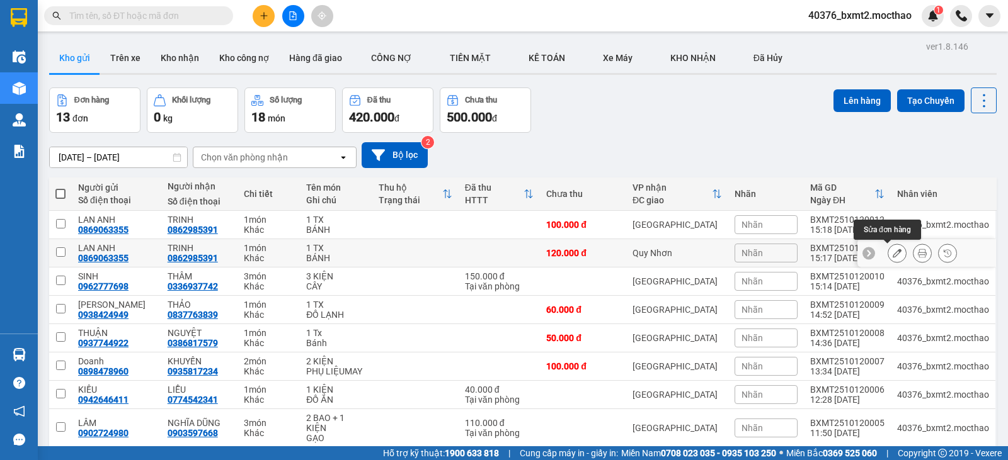
click at [892, 257] on icon at bounding box center [896, 253] width 9 height 9
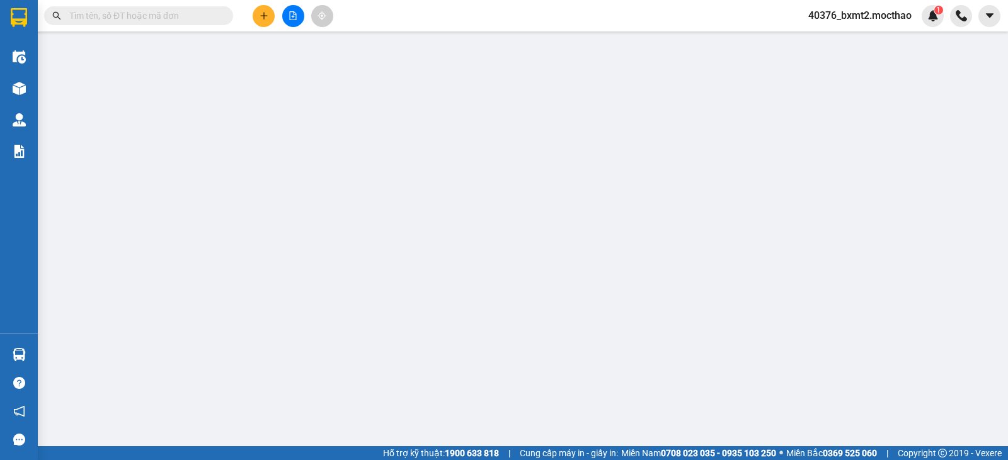
type input "0869063355"
type input "0862985391"
type input "0"
type input "120.000"
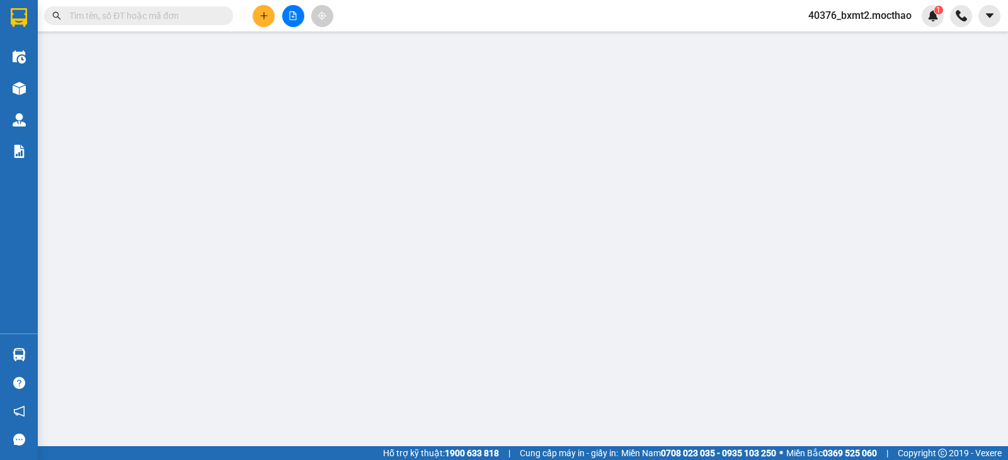
type input "120.000"
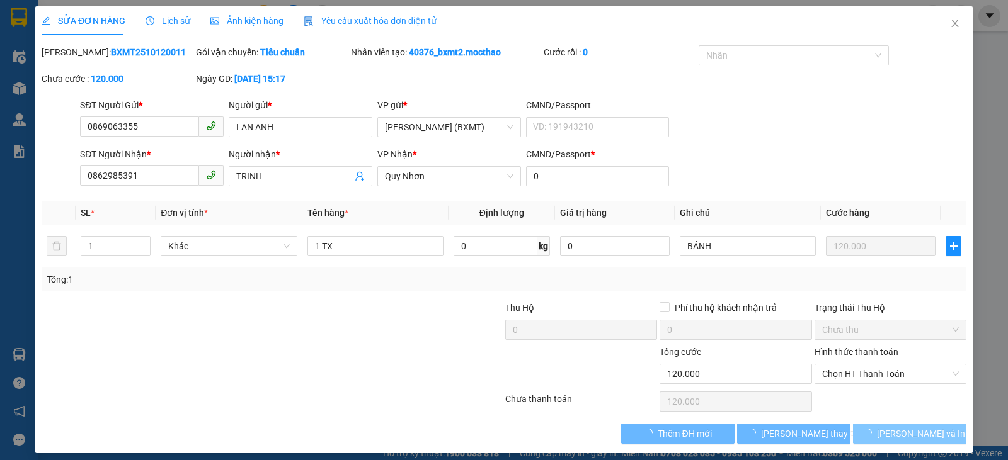
click at [901, 433] on span "[PERSON_NAME] và In" at bounding box center [921, 434] width 88 height 14
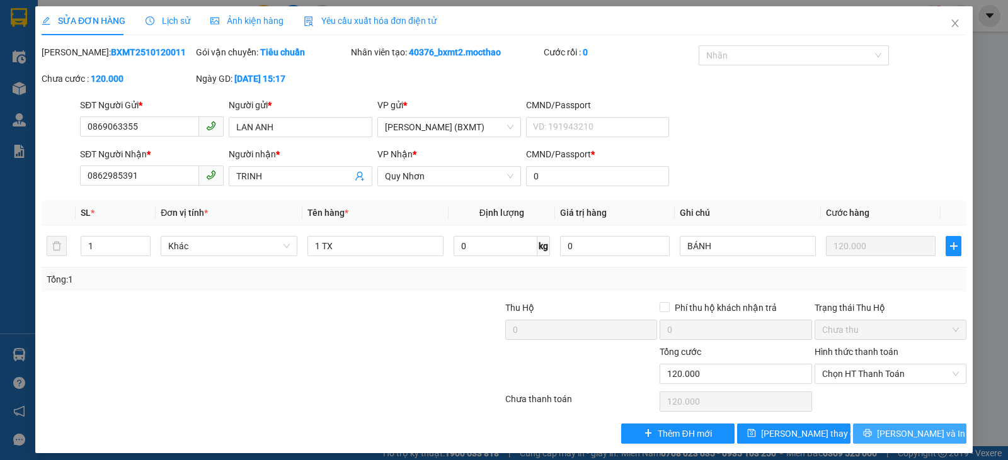
click at [901, 432] on span "Lưu và In" at bounding box center [921, 434] width 88 height 14
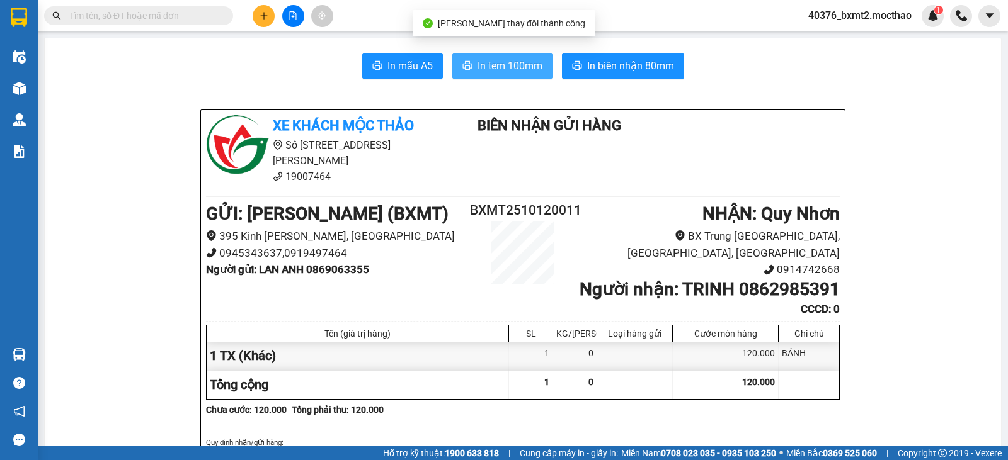
click at [511, 67] on span "In tem 100mm" at bounding box center [509, 66] width 65 height 16
click at [260, 11] on icon "plus" at bounding box center [263, 15] width 9 height 9
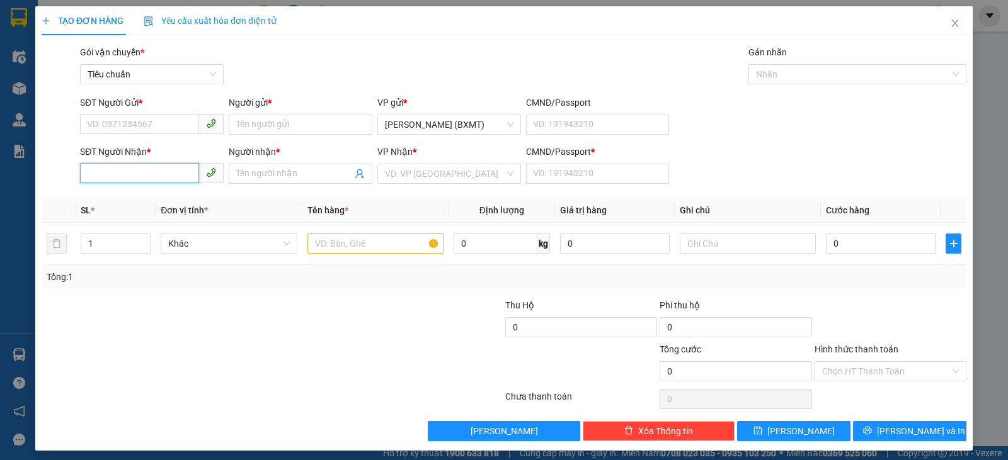
click at [165, 171] on input "SĐT Người Nhận *" at bounding box center [139, 173] width 119 height 20
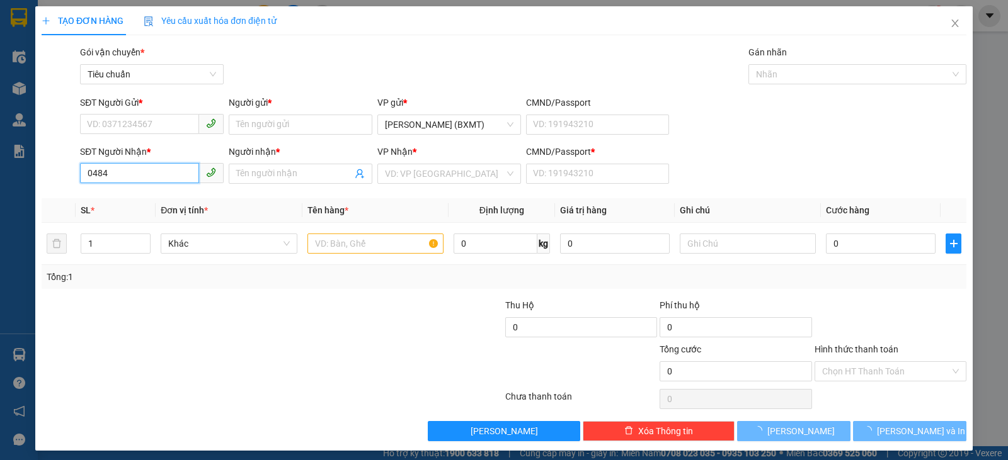
click at [173, 172] on input "0484" at bounding box center [139, 173] width 119 height 20
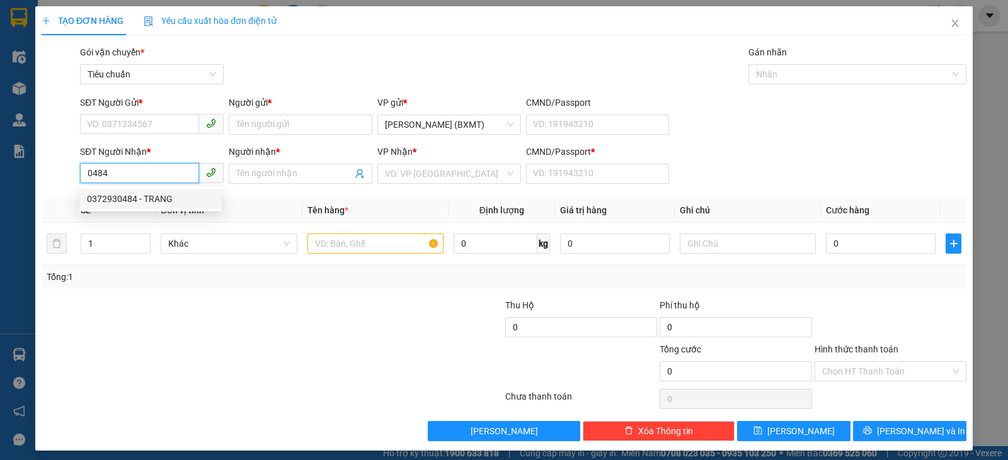
click at [177, 196] on div "0372930484 - TRANG" at bounding box center [150, 199] width 127 height 14
type input "0372930484"
type input "TRANG"
type input "0"
type input "150.000"
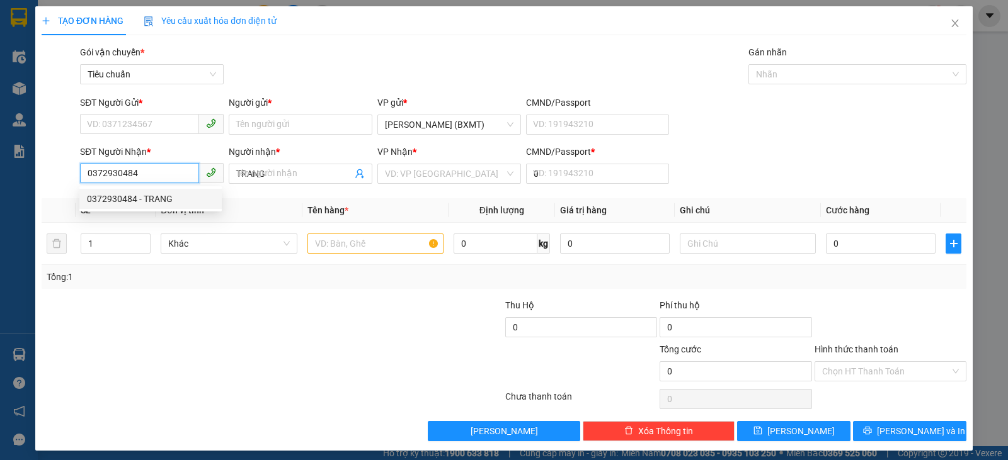
type input "150.000"
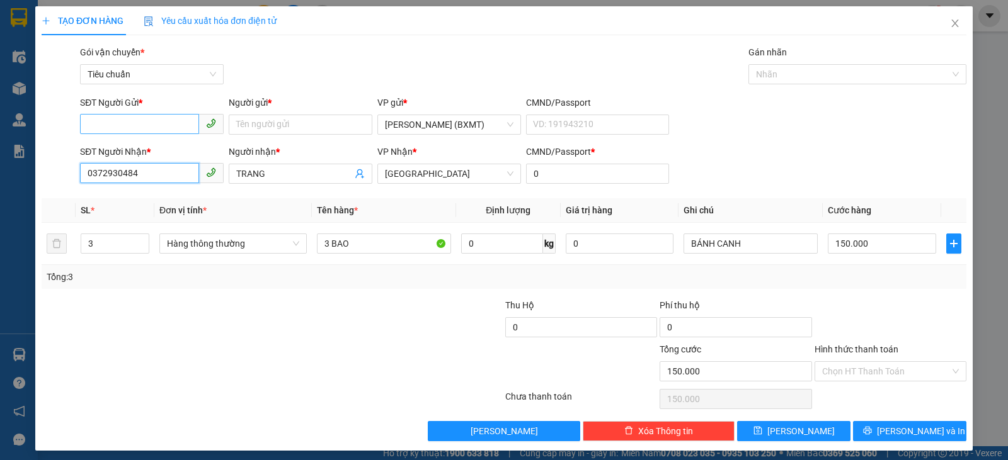
type input "0372930484"
click at [161, 125] on input "SĐT Người Gửi *" at bounding box center [139, 124] width 119 height 20
drag, startPoint x: 169, startPoint y: 144, endPoint x: 931, endPoint y: 338, distance: 786.3
click at [171, 145] on div "0938069727 - TÂM" at bounding box center [150, 150] width 127 height 14
type input "0938069727"
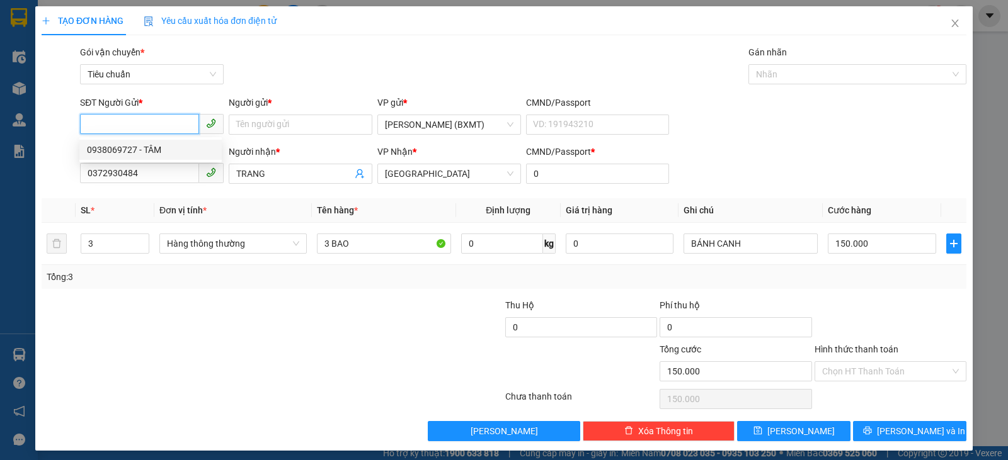
type input "TÂM"
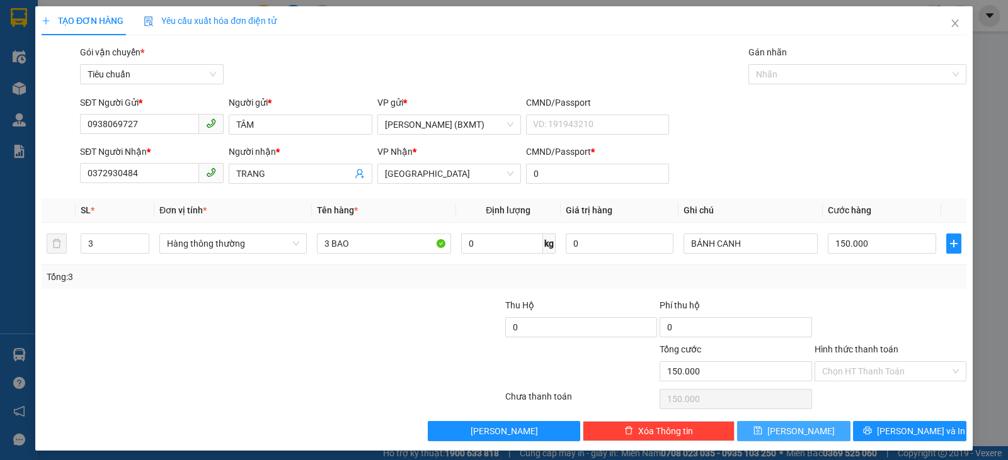
click at [761, 428] on icon "save" at bounding box center [757, 431] width 8 height 8
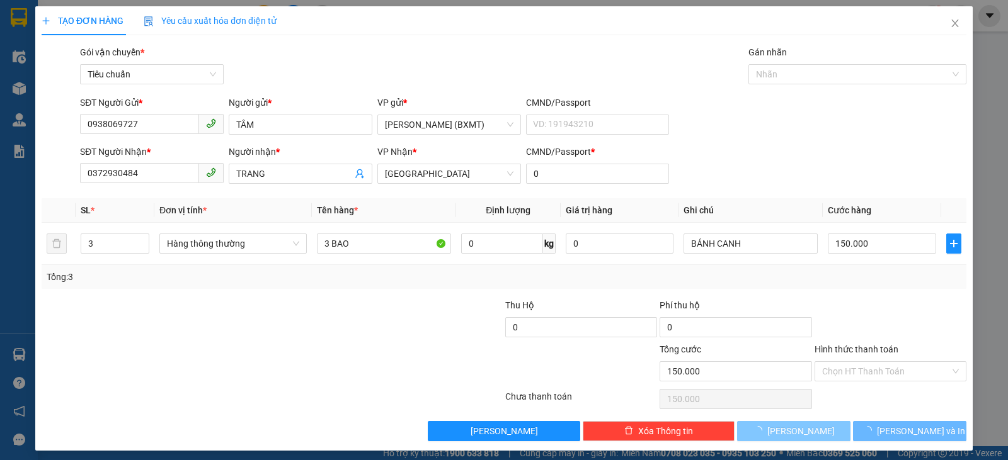
type input "0"
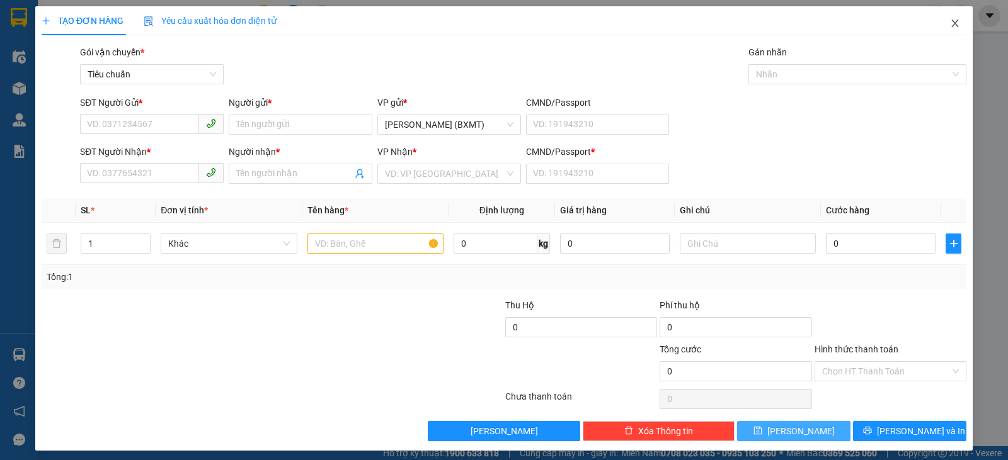
click at [950, 22] on icon "close" at bounding box center [955, 23] width 10 height 10
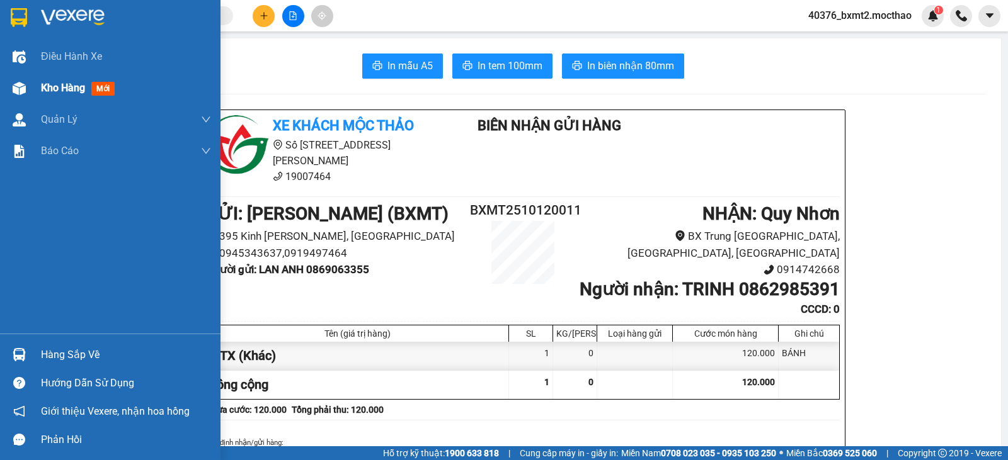
drag, startPoint x: 25, startPoint y: 84, endPoint x: 42, endPoint y: 93, distance: 19.2
click at [25, 85] on img at bounding box center [19, 88] width 13 height 13
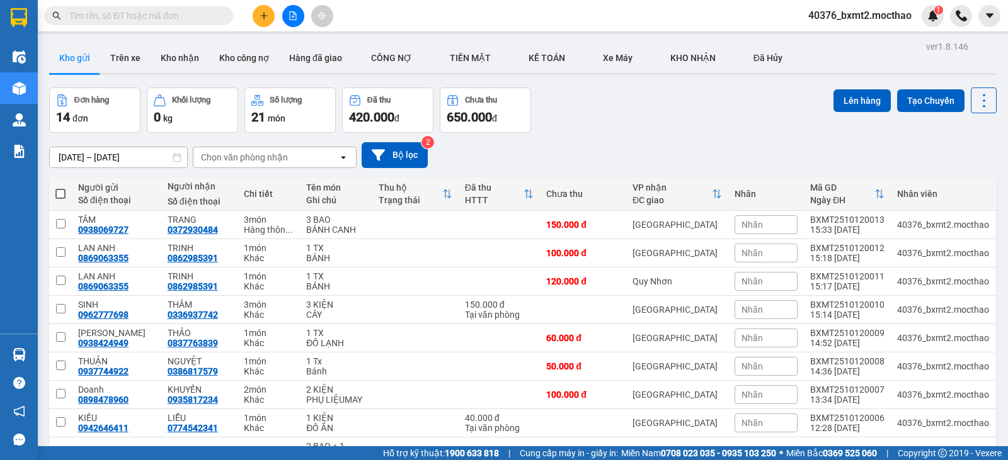
click at [64, 194] on span at bounding box center [60, 194] width 10 height 10
click at [60, 188] on input "checkbox" at bounding box center [60, 188] width 0 height 0
checkbox input "true"
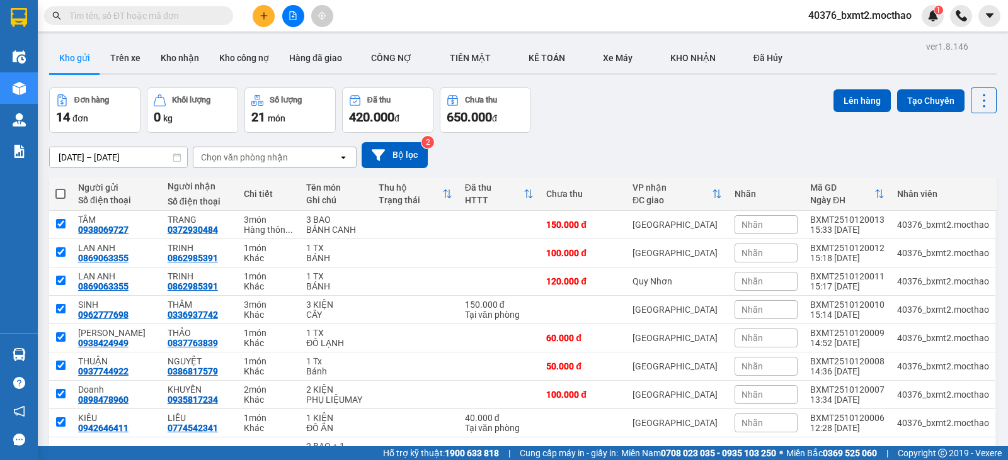
checkbox input "true"
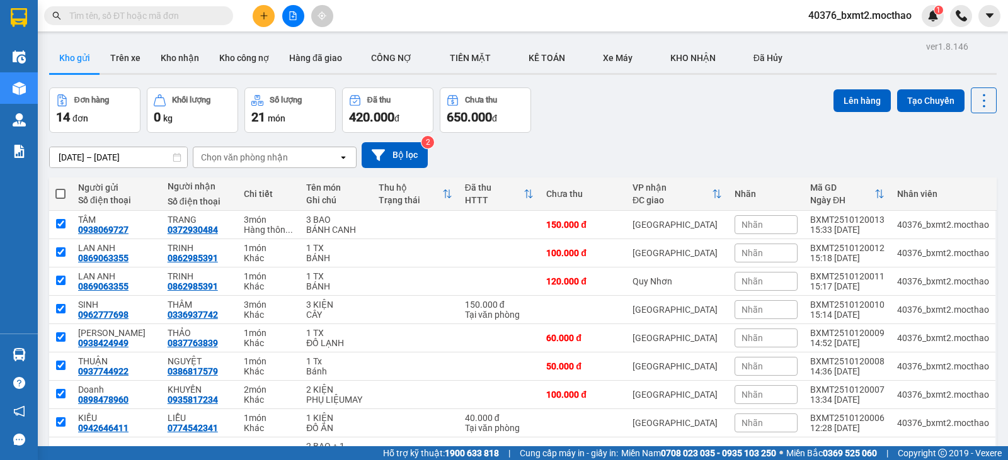
checkbox input "true"
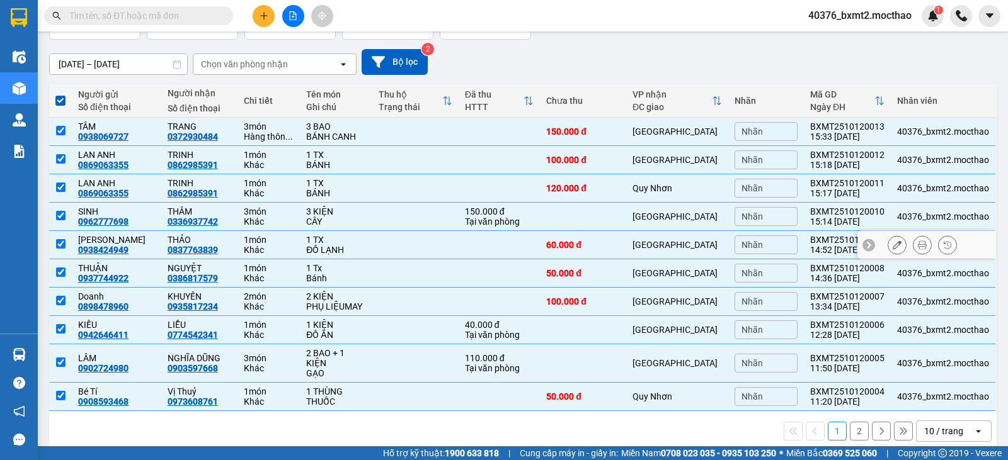
scroll to position [100, 0]
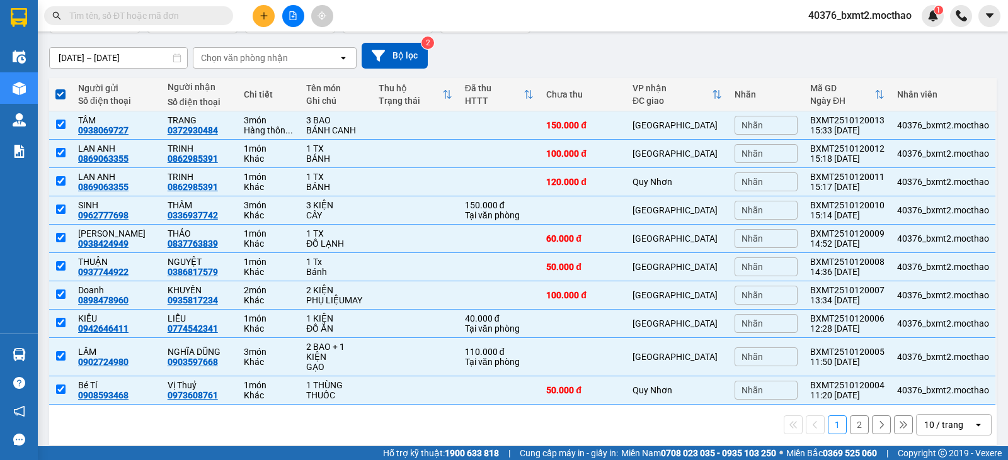
click at [933, 419] on div "10 / trang" at bounding box center [943, 425] width 39 height 13
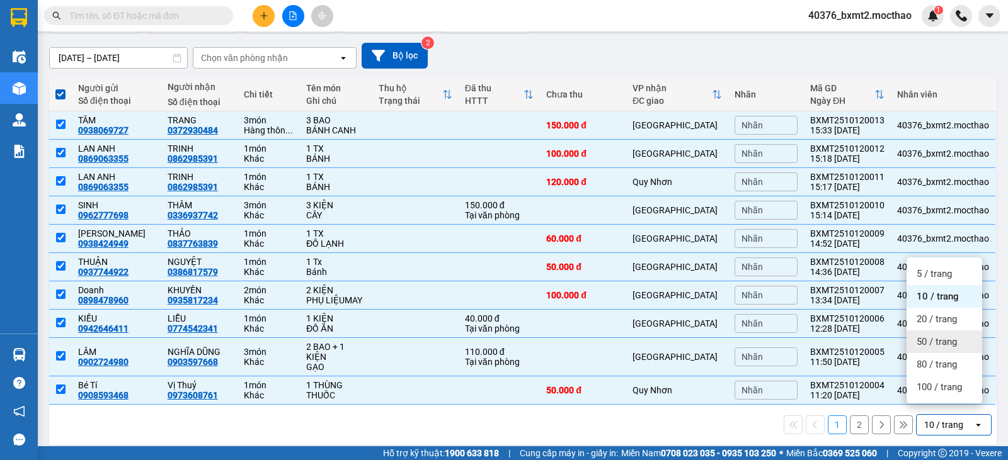
click at [935, 342] on span "50 / trang" at bounding box center [936, 342] width 40 height 13
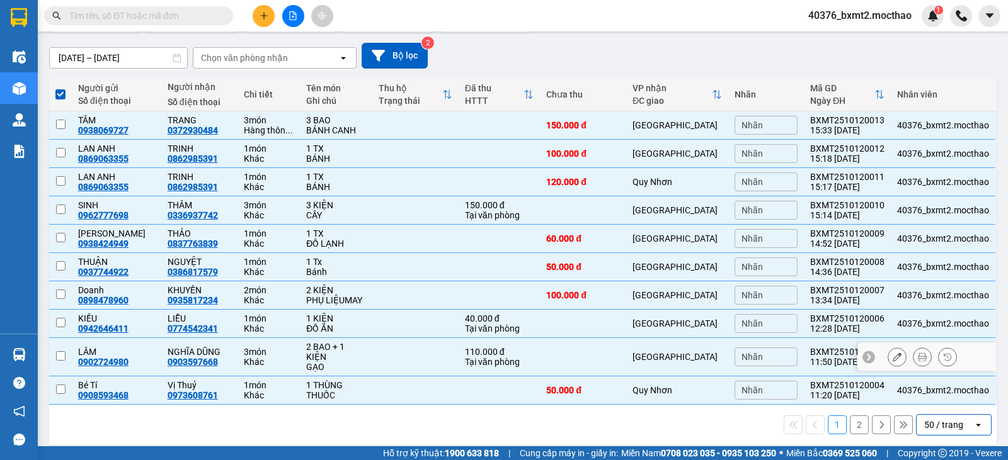
checkbox input "false"
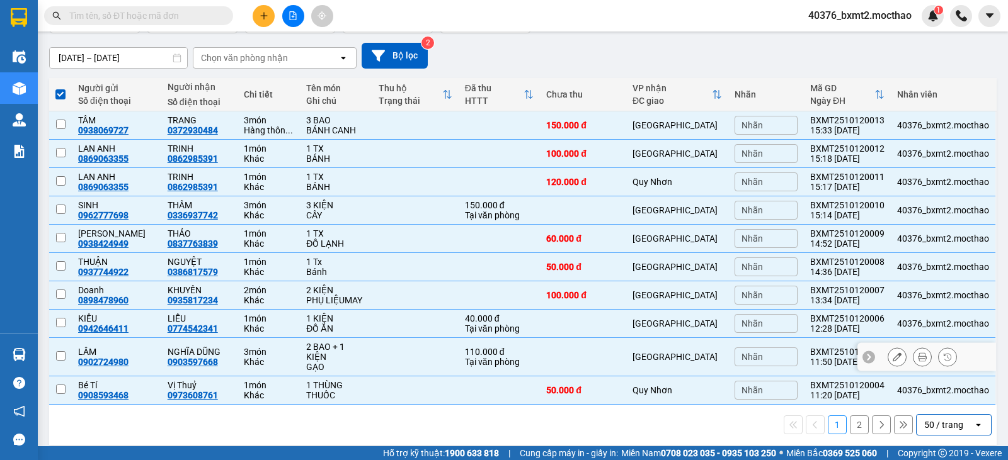
checkbox input "false"
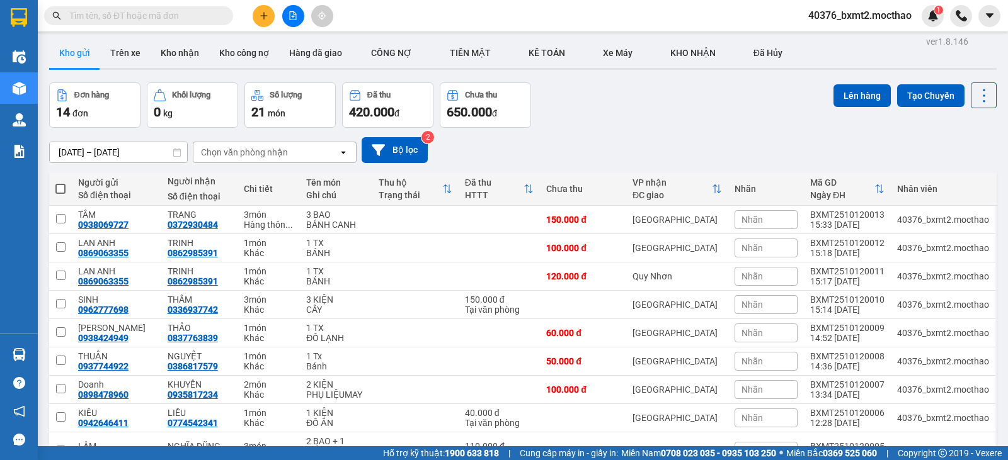
scroll to position [0, 0]
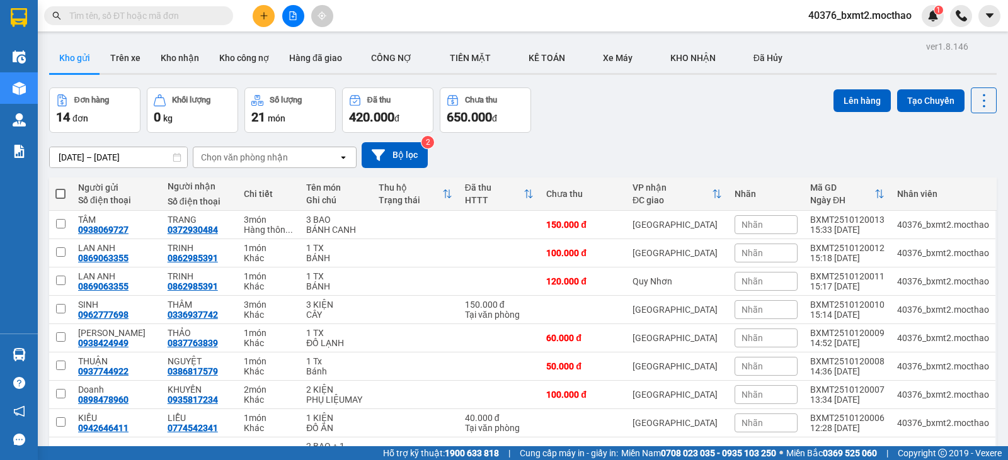
click at [60, 195] on span at bounding box center [60, 194] width 10 height 10
click at [60, 188] on input "checkbox" at bounding box center [60, 188] width 0 height 0
checkbox input "true"
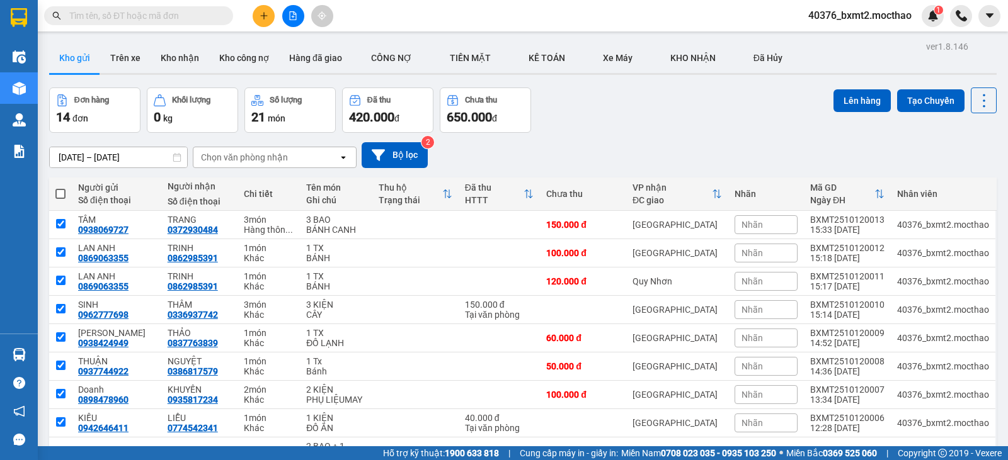
checkbox input "true"
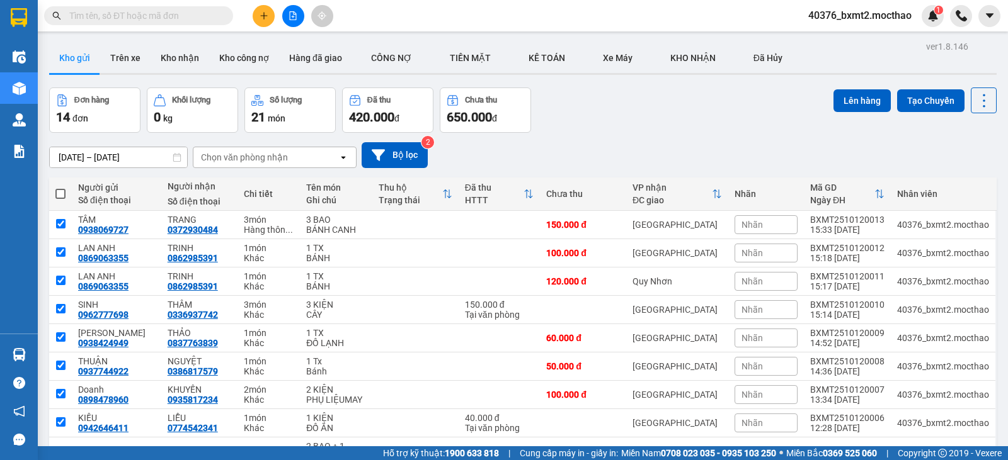
checkbox input "true"
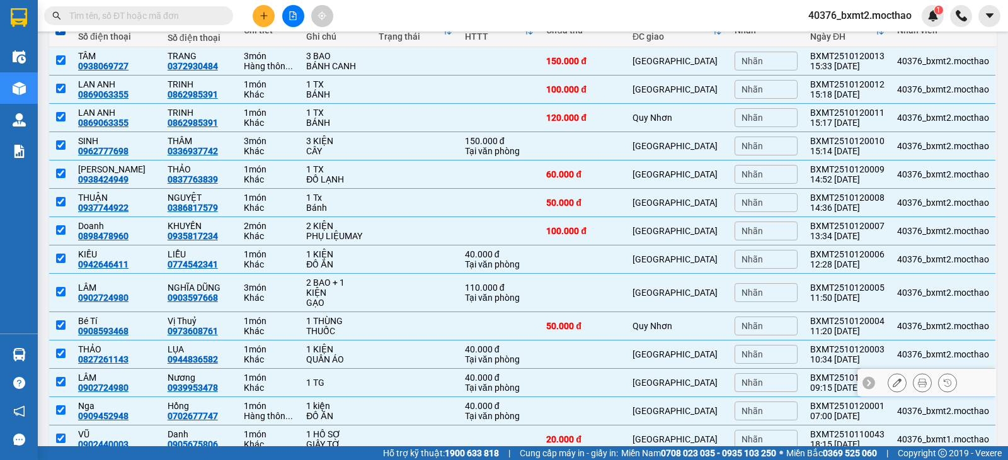
scroll to position [213, 0]
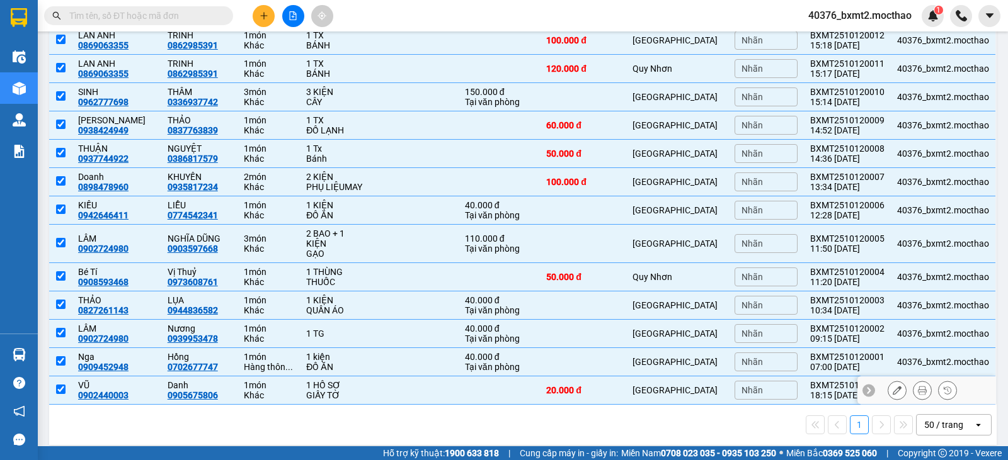
click at [64, 385] on input "checkbox" at bounding box center [60, 389] width 9 height 9
checkbox input "false"
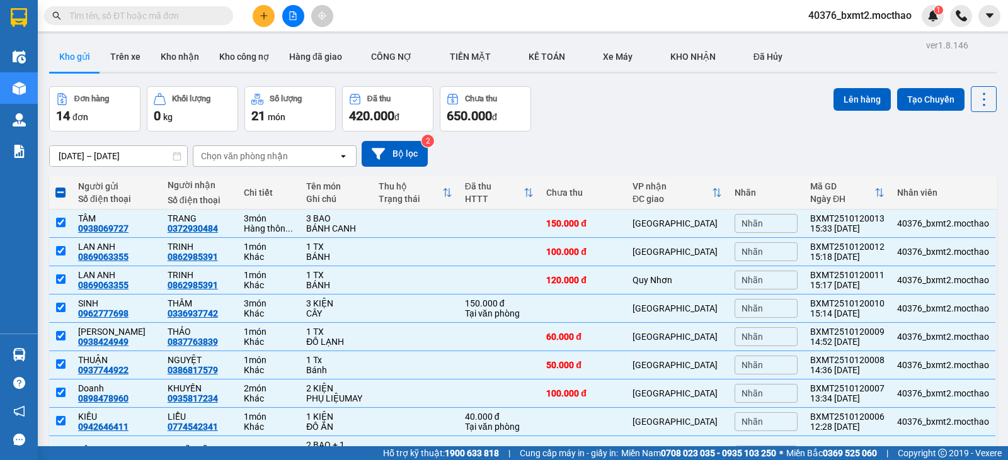
scroll to position [0, 0]
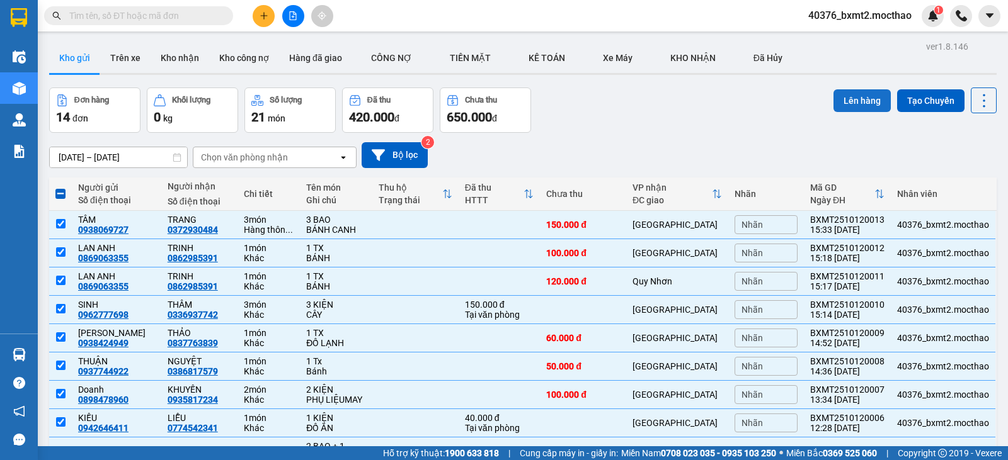
click at [853, 104] on button "Lên hàng" at bounding box center [861, 100] width 57 height 23
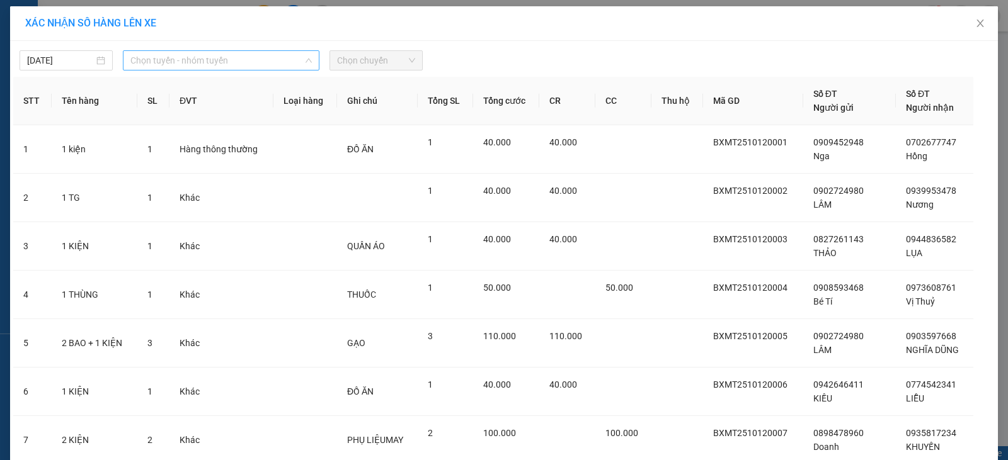
click at [162, 59] on span "Chọn tuyến - nhóm tuyến" at bounding box center [220, 60] width 181 height 19
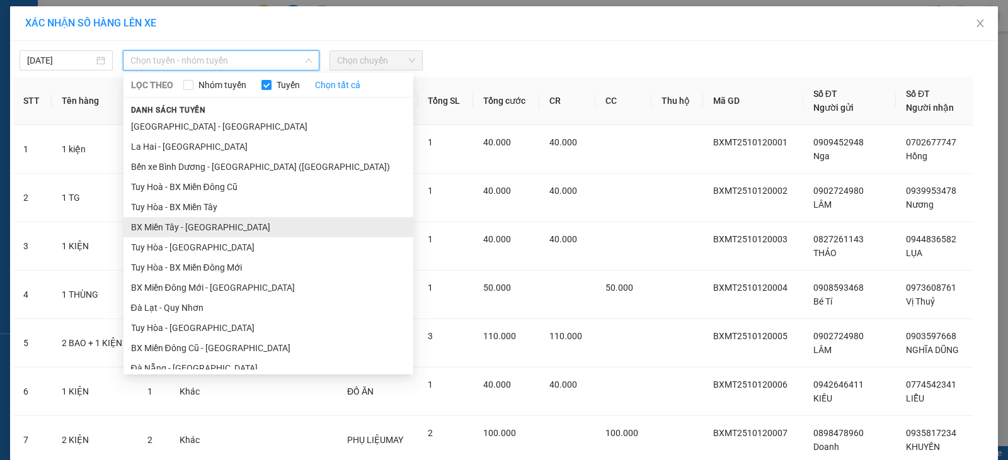
click at [186, 220] on li "BX Miền Tây - [GEOGRAPHIC_DATA]" at bounding box center [268, 227] width 290 height 20
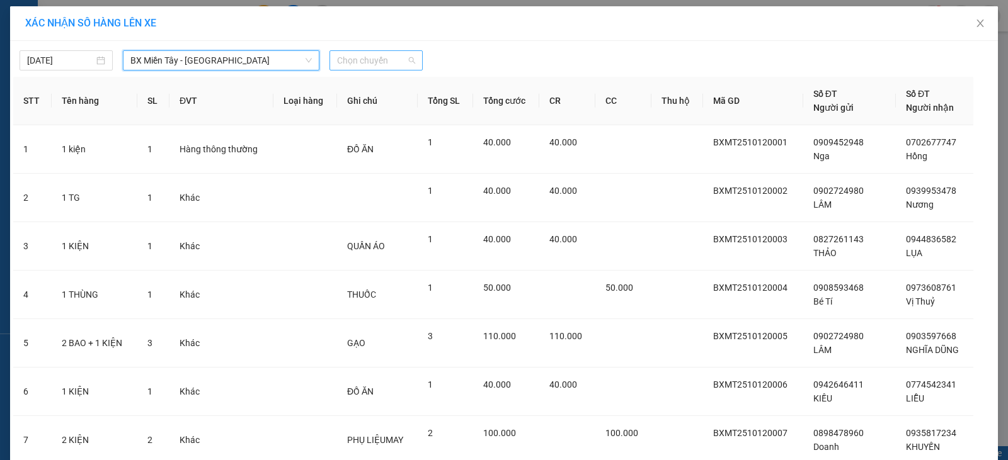
click at [340, 64] on span "Chọn chuyến" at bounding box center [376, 60] width 78 height 19
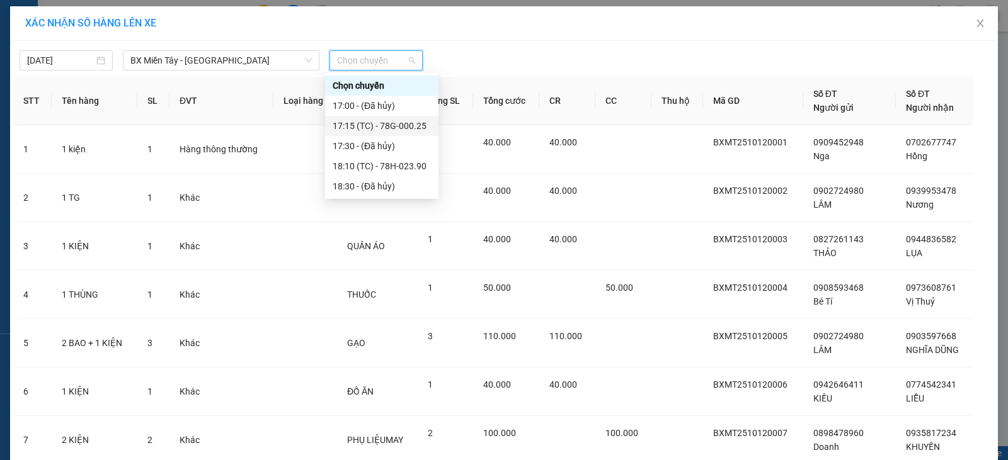
click at [372, 127] on div "17:15 (TC) - 78G-000.25" at bounding box center [382, 126] width 98 height 14
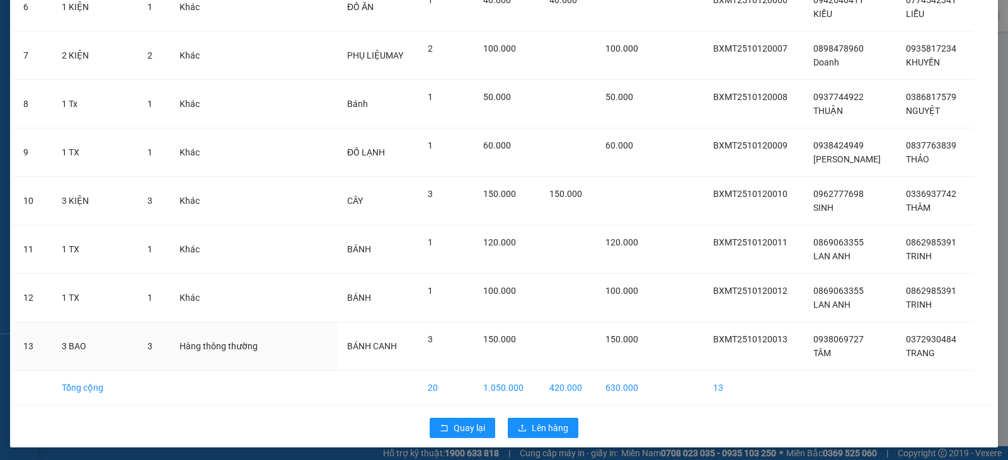
scroll to position [395, 0]
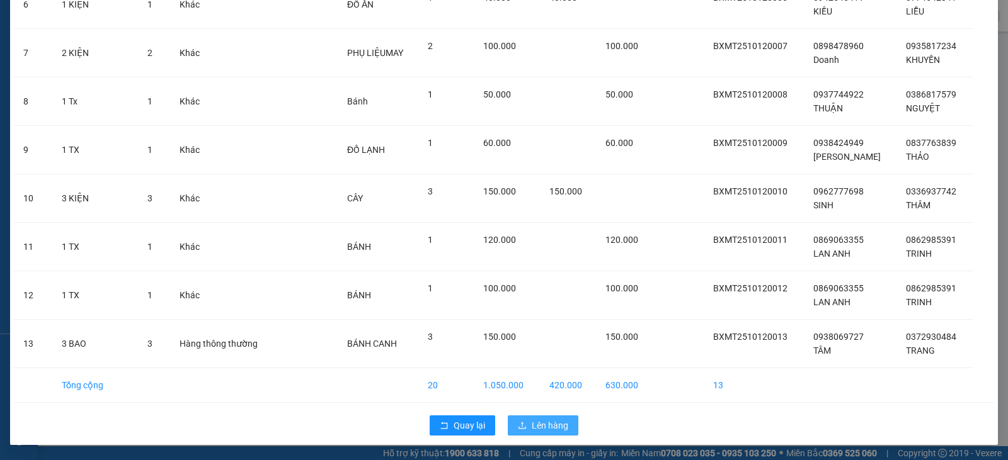
click at [547, 424] on span "Lên hàng" at bounding box center [550, 426] width 37 height 14
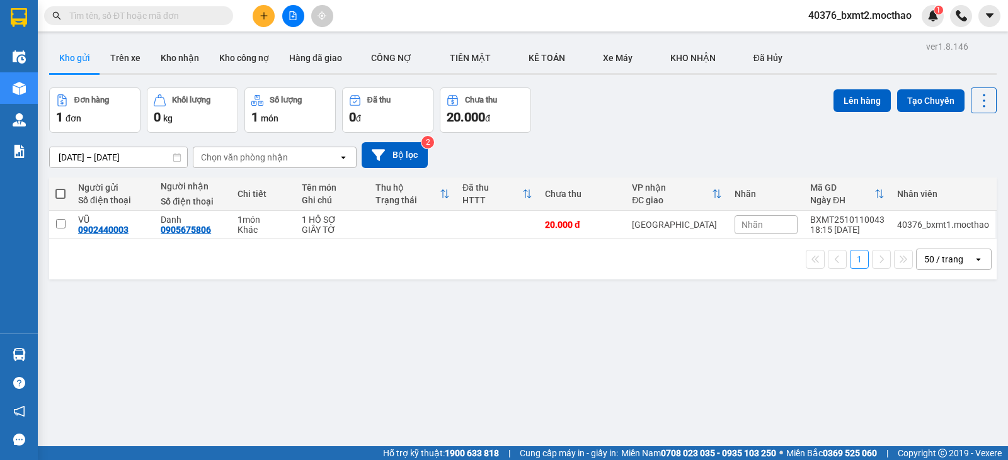
click at [296, 14] on icon "file-add" at bounding box center [292, 15] width 9 height 9
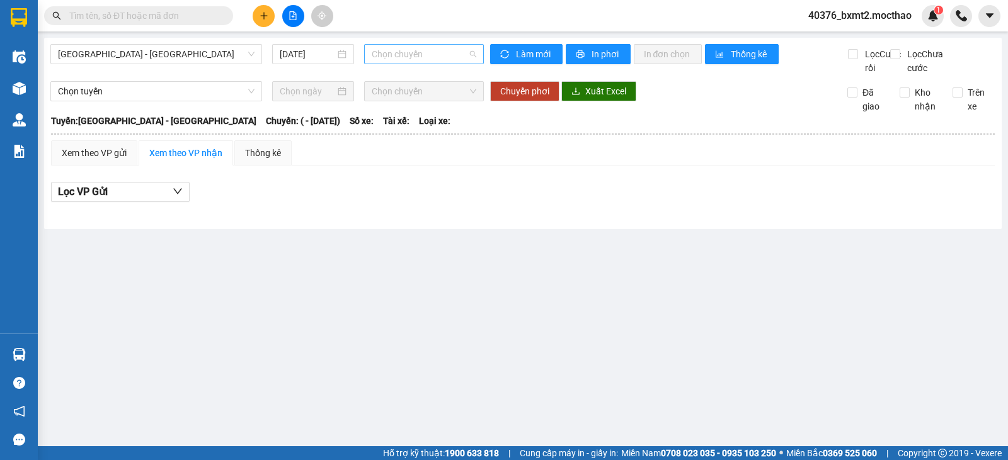
click at [425, 59] on span "Chọn chuyến" at bounding box center [424, 54] width 104 height 19
click at [185, 54] on span "[GEOGRAPHIC_DATA] - [GEOGRAPHIC_DATA]" at bounding box center [156, 54] width 196 height 19
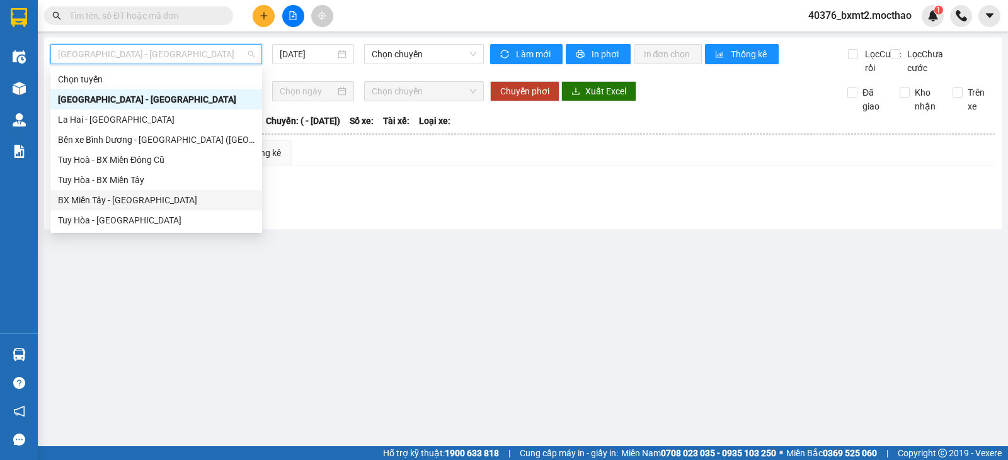
click at [122, 193] on div "BX Miền Tây - [GEOGRAPHIC_DATA]" at bounding box center [156, 200] width 196 height 14
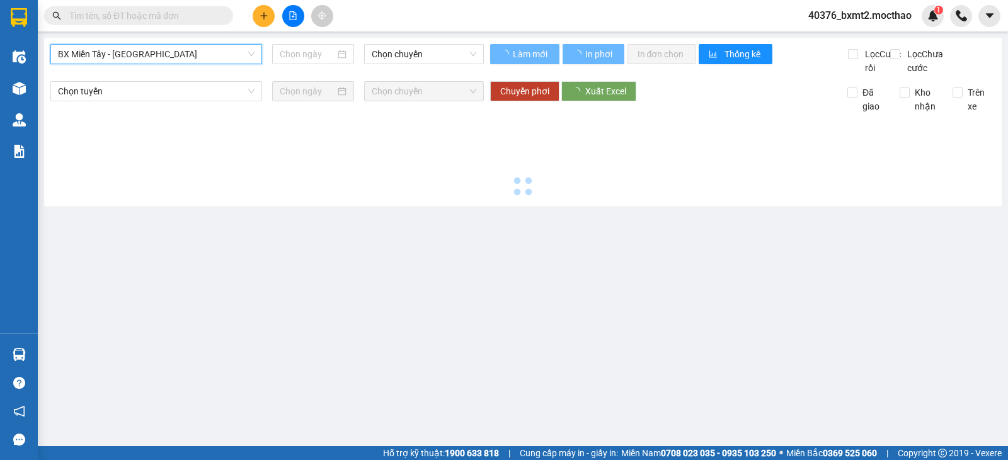
type input "[DATE]"
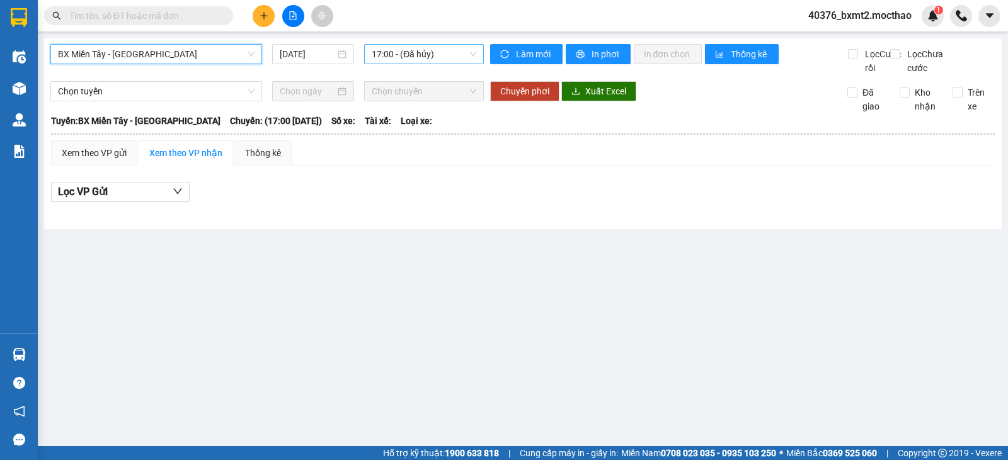
click at [426, 57] on span "17:00 - (Đã hủy)" at bounding box center [424, 54] width 104 height 19
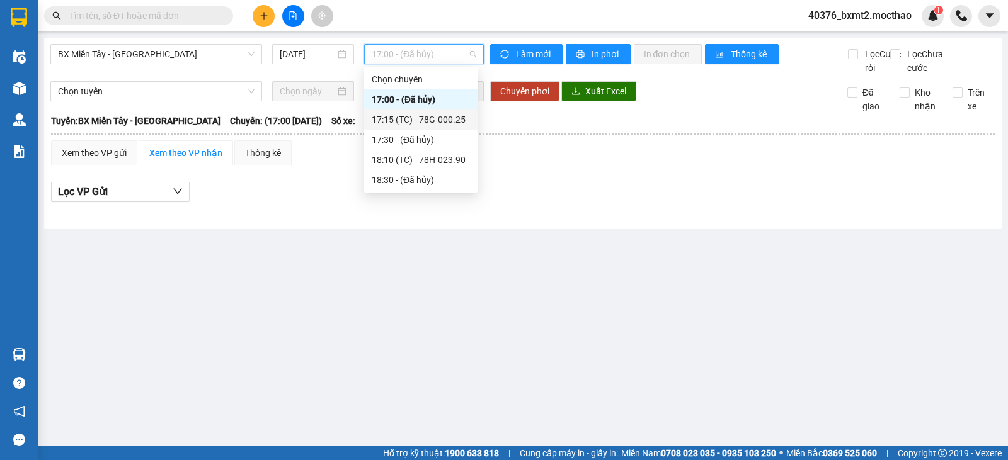
click at [421, 118] on div "17:15 (TC) - 78G-000.25" at bounding box center [421, 120] width 98 height 14
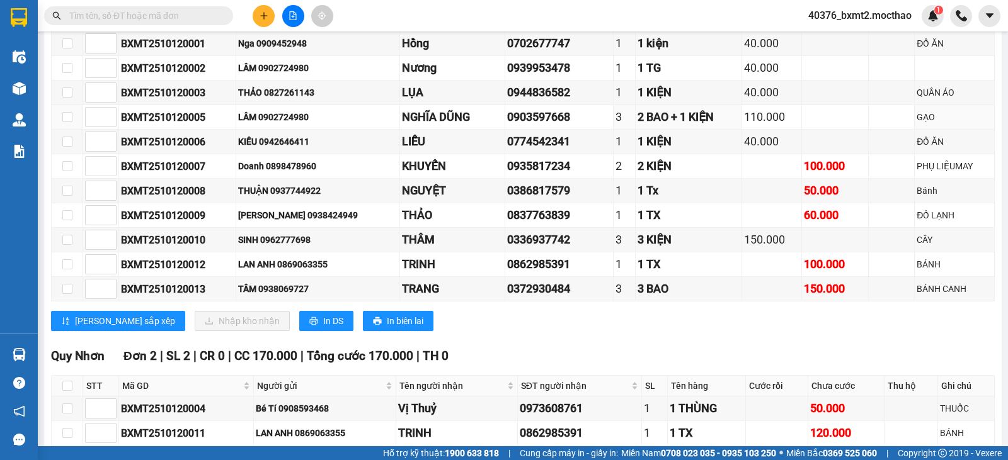
scroll to position [331, 0]
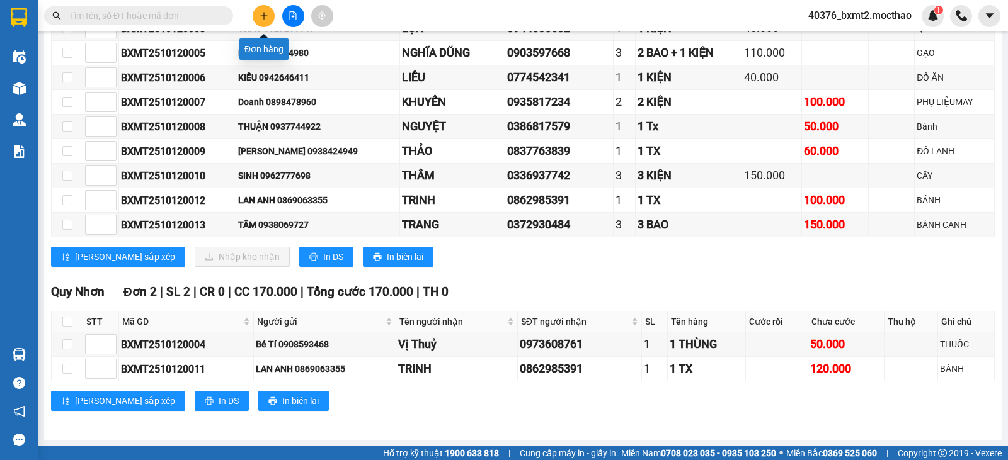
click at [257, 13] on button at bounding box center [264, 16] width 22 height 22
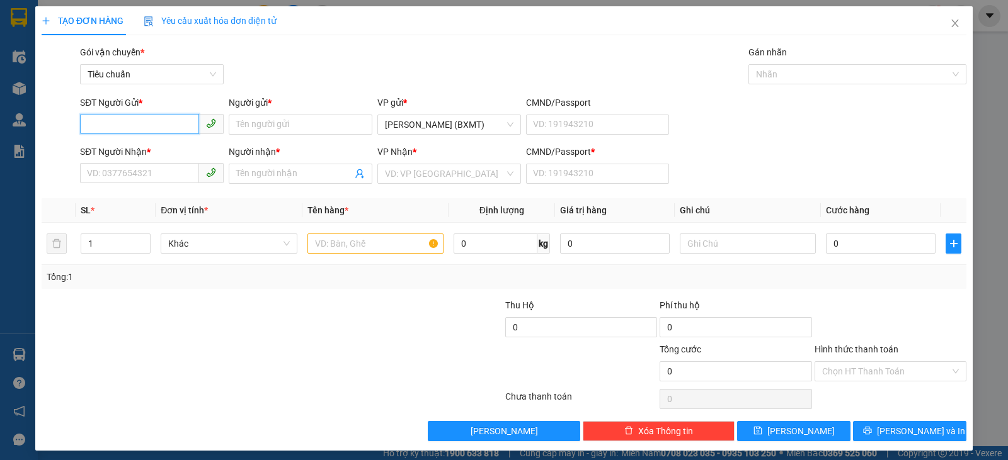
click at [167, 122] on input "SĐT Người Gửi *" at bounding box center [139, 124] width 119 height 20
click at [141, 169] on div "0938634875 - TÙNG" at bounding box center [150, 170] width 127 height 14
type input "0938634875"
type input "TÙNG"
type input "0913495442"
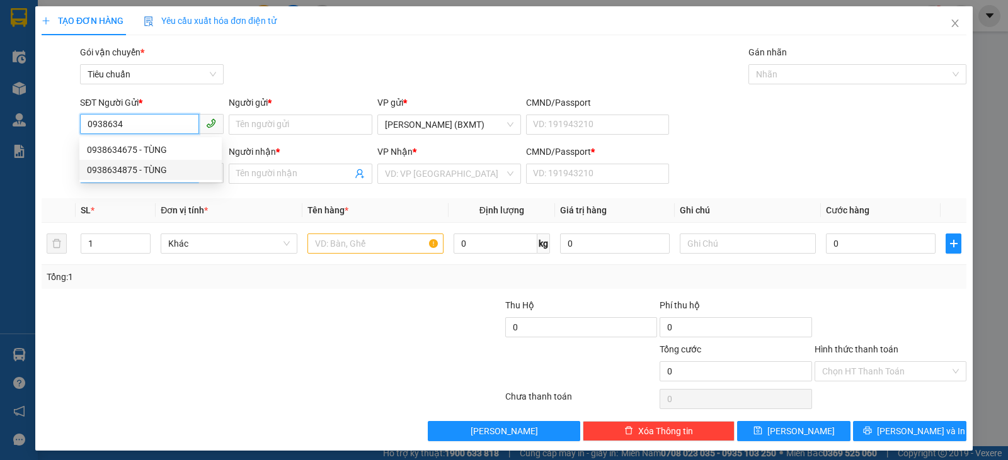
type input "HÙNG"
type input "0"
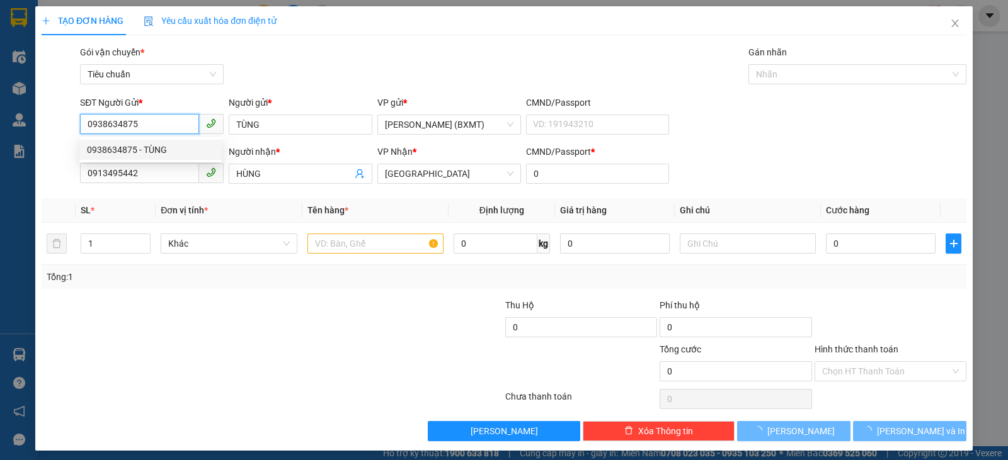
type input "30.000"
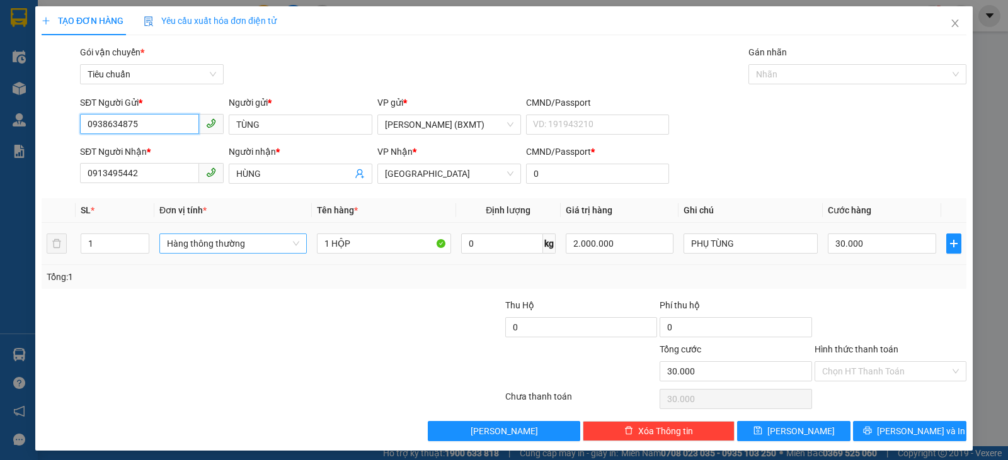
click at [239, 250] on span "Hàng thông thường" at bounding box center [233, 243] width 132 height 19
type input "0938634875"
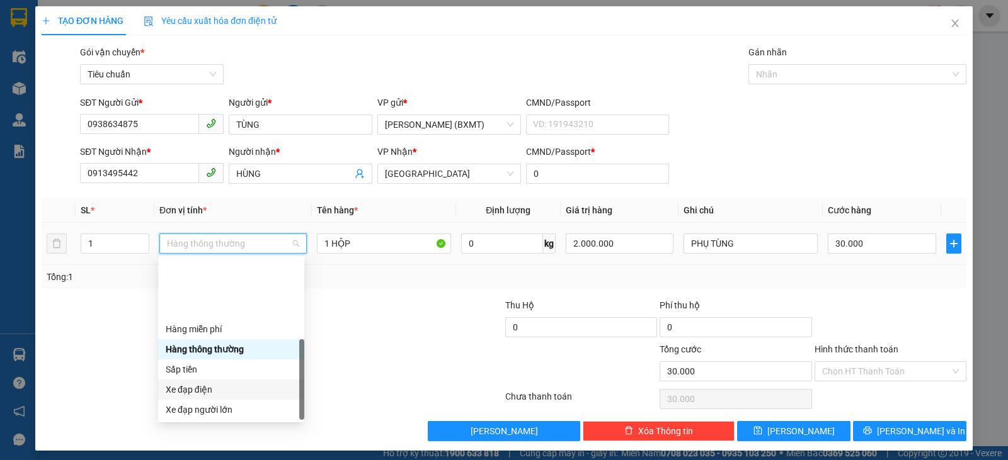
scroll to position [81, 0]
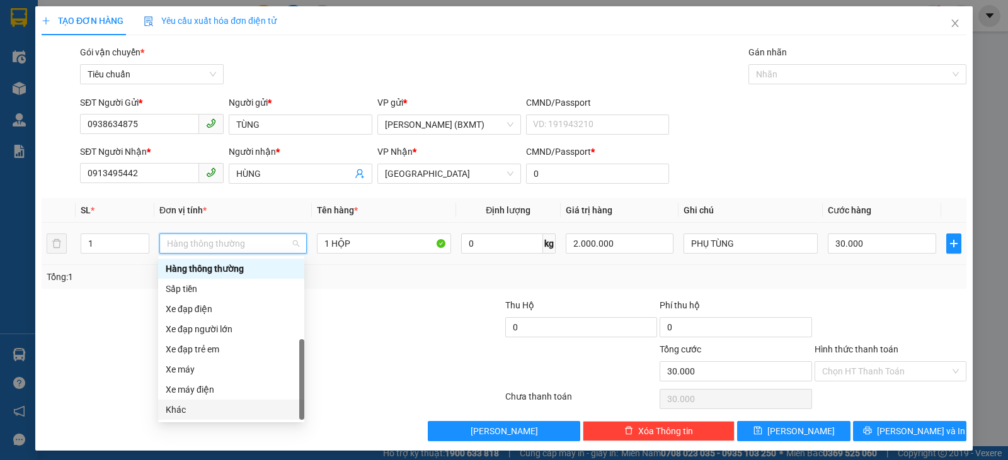
click at [213, 407] on div "Khác" at bounding box center [231, 410] width 131 height 14
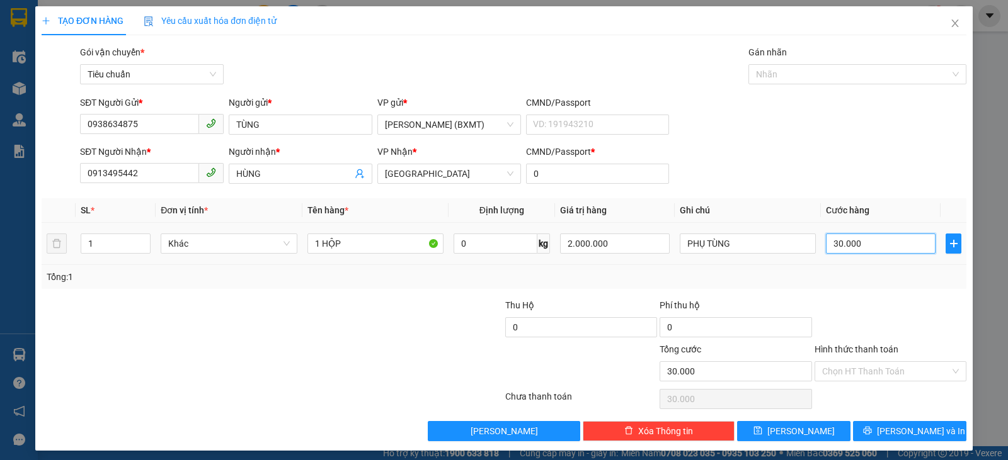
click at [865, 243] on input "30.000" at bounding box center [881, 244] width 110 height 20
type input "2"
type input "20"
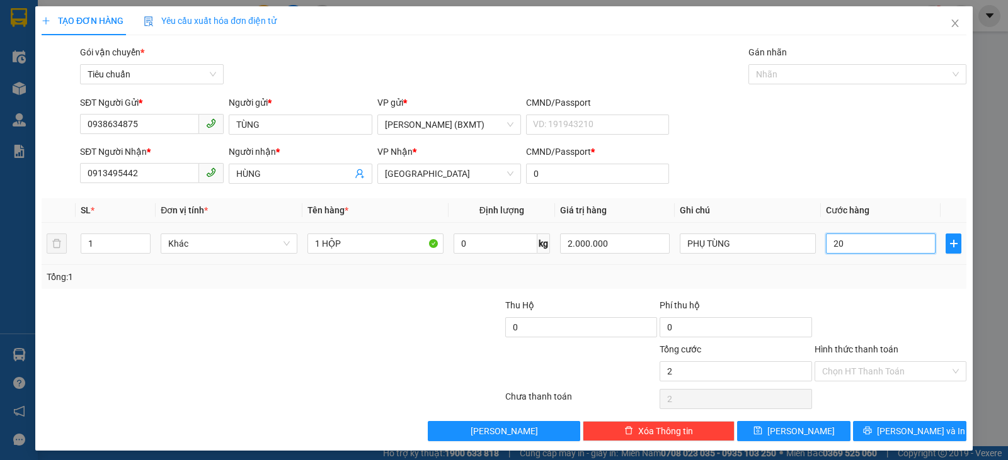
type input "20"
type input "20.000"
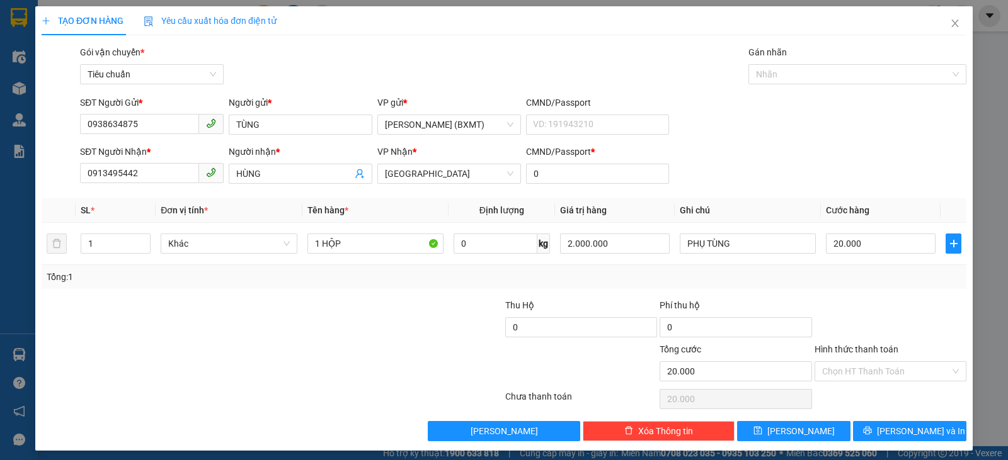
click at [831, 331] on div at bounding box center [890, 321] width 154 height 44
click at [931, 435] on button "Lưu và In" at bounding box center [909, 431] width 113 height 20
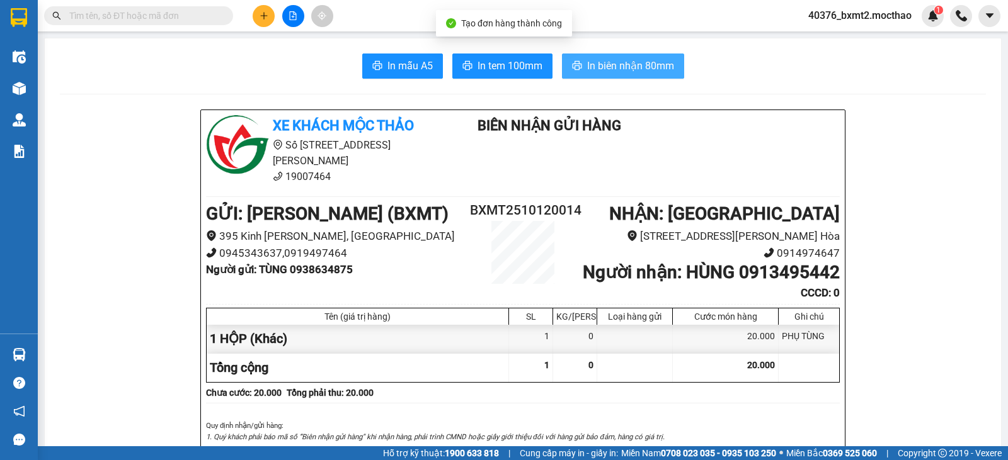
click at [605, 67] on span "In biên nhận 80mm" at bounding box center [630, 66] width 87 height 16
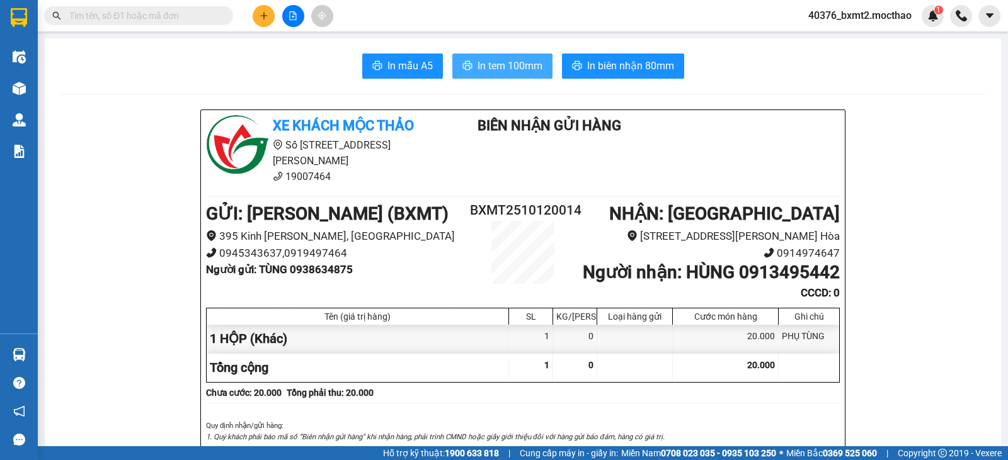
click at [515, 65] on span "In tem 100mm" at bounding box center [509, 66] width 65 height 16
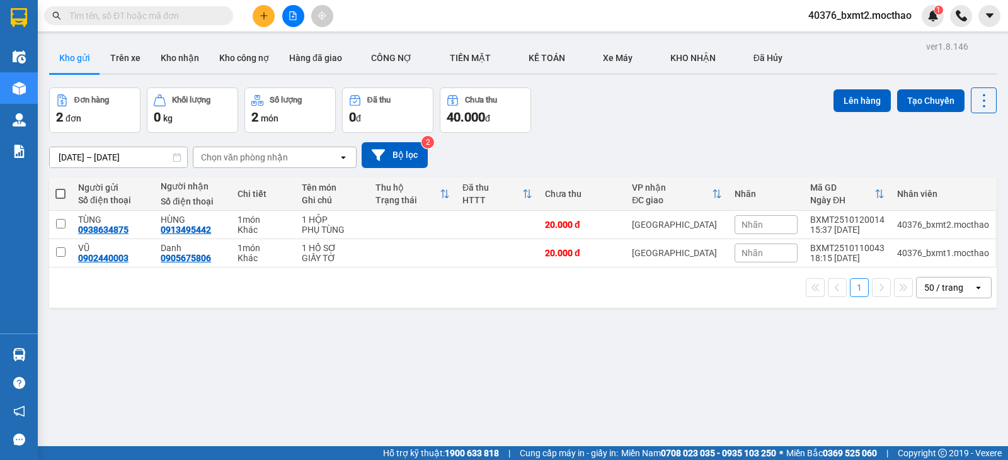
click at [59, 193] on span at bounding box center [60, 194] width 10 height 10
click at [60, 188] on input "checkbox" at bounding box center [60, 188] width 0 height 0
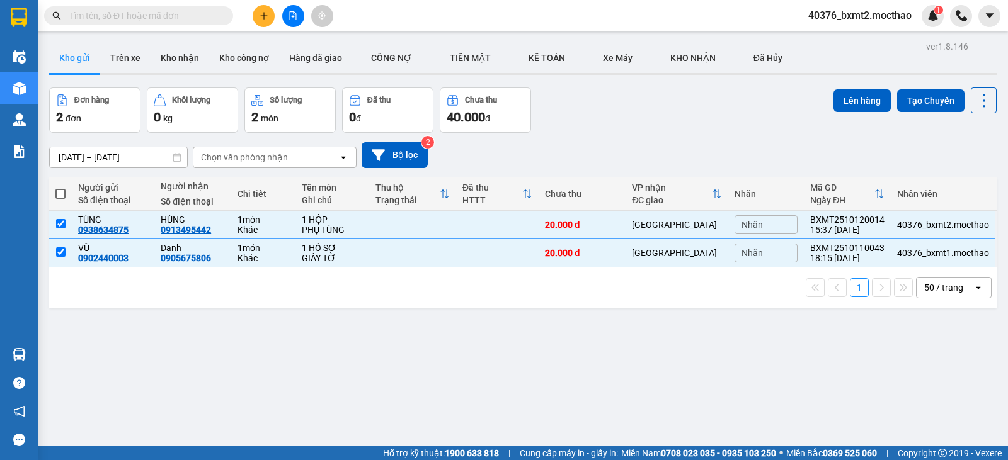
checkbox input "true"
click at [850, 91] on button "Lên hàng" at bounding box center [861, 100] width 57 height 23
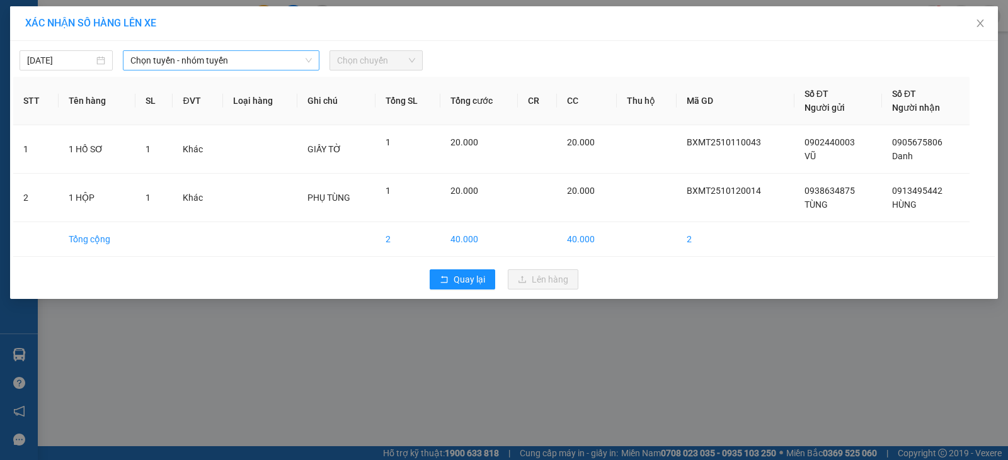
click at [305, 57] on div "Chọn tuyến - nhóm tuyến" at bounding box center [221, 60] width 196 height 20
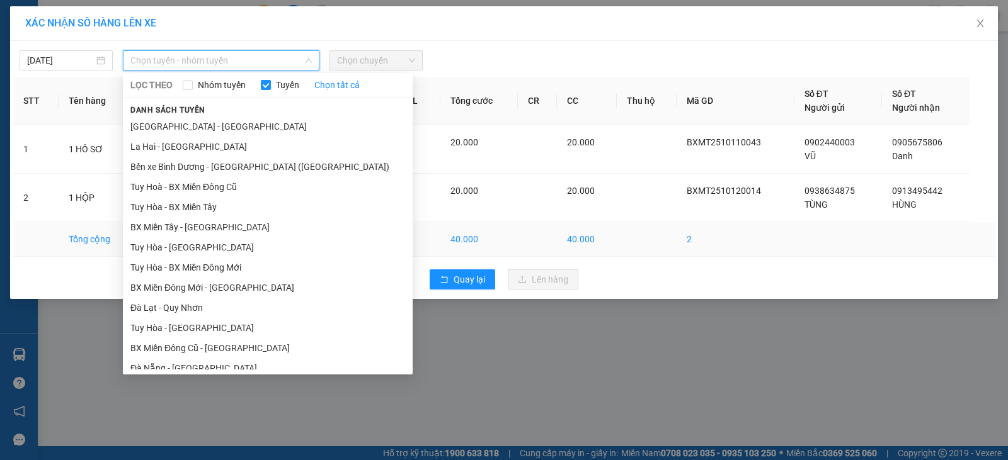
click at [177, 233] on li "BX Miền Tây - [GEOGRAPHIC_DATA]" at bounding box center [268, 227] width 290 height 20
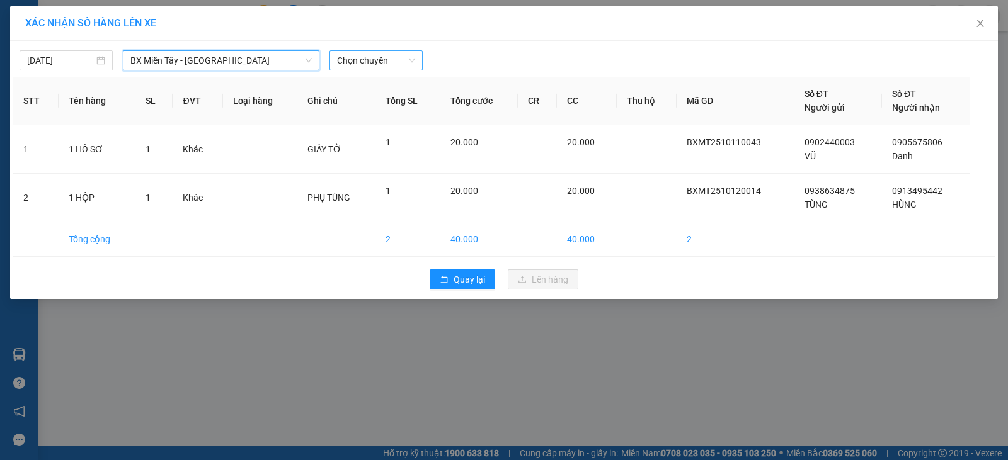
click at [386, 63] on span "Chọn chuyến" at bounding box center [376, 60] width 78 height 19
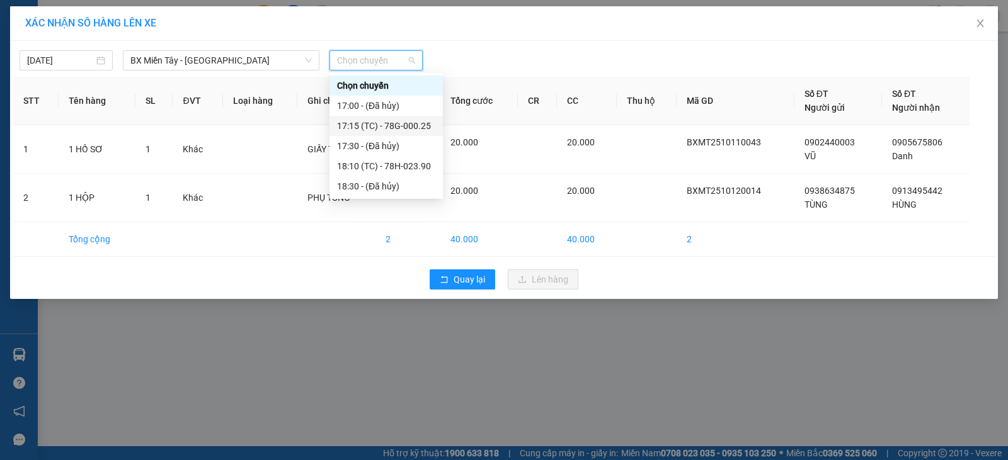
click at [399, 123] on div "17:15 (TC) - 78G-000.25" at bounding box center [386, 126] width 98 height 14
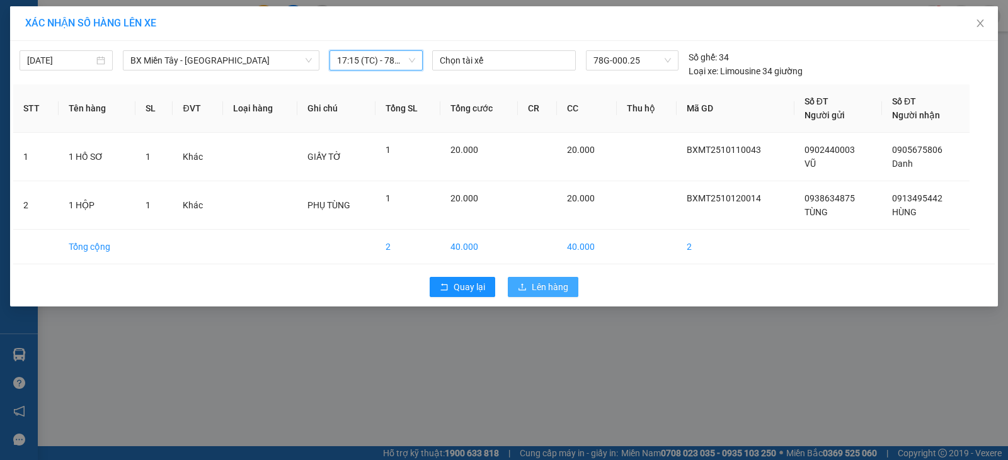
click at [545, 280] on button "Lên hàng" at bounding box center [543, 287] width 71 height 20
